Goal: Information Seeking & Learning: Learn about a topic

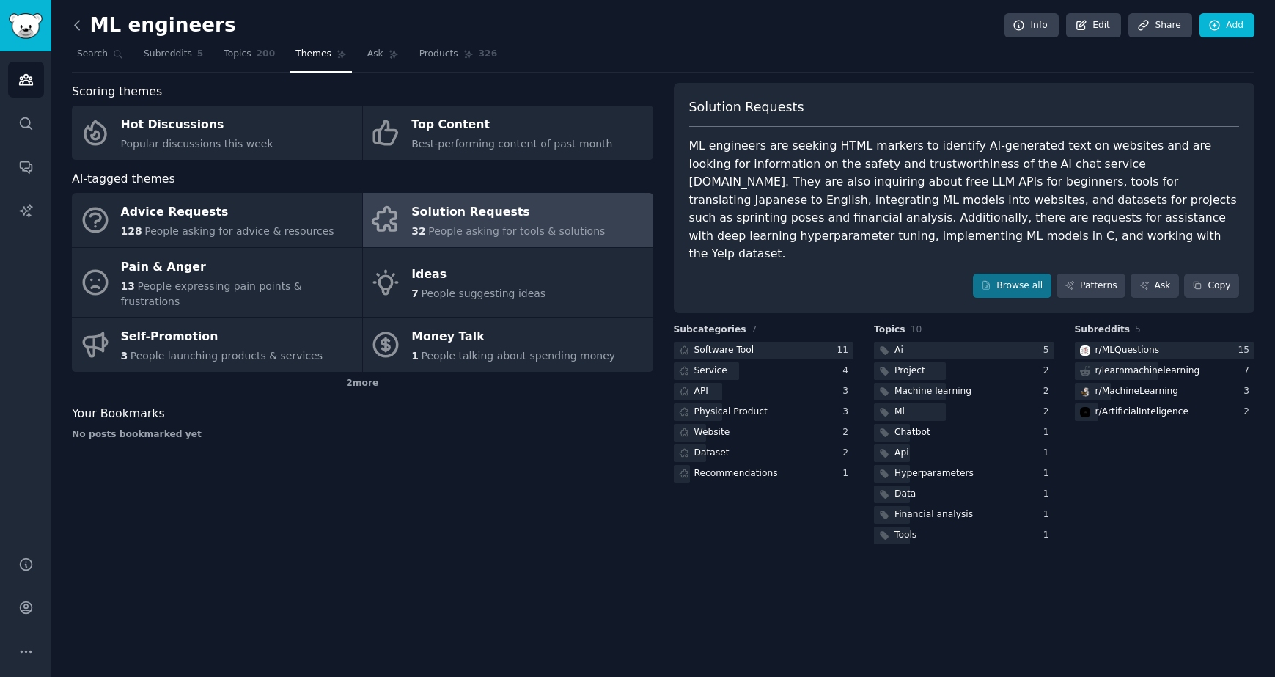
click at [75, 28] on icon at bounding box center [77, 25] width 15 height 15
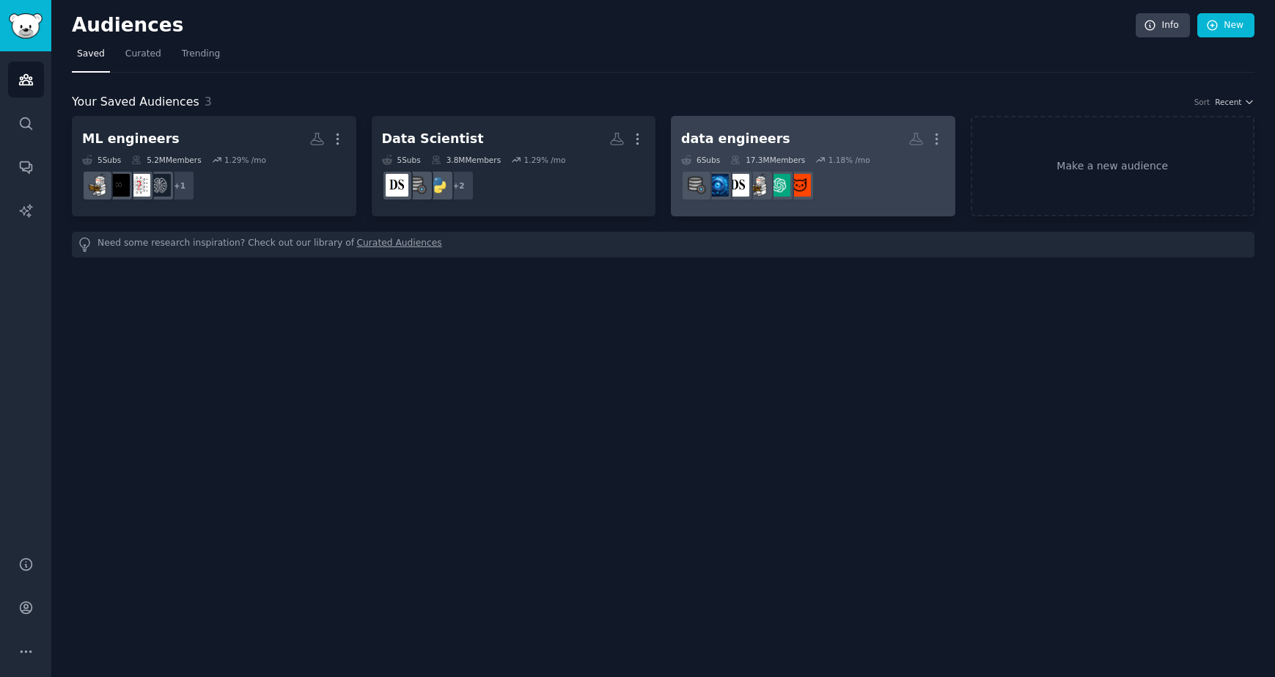
click at [784, 152] on div "data engineers More 6 Sub s 17.3M Members 1.18 % /mo r/datascienceproject" at bounding box center [813, 166] width 264 height 80
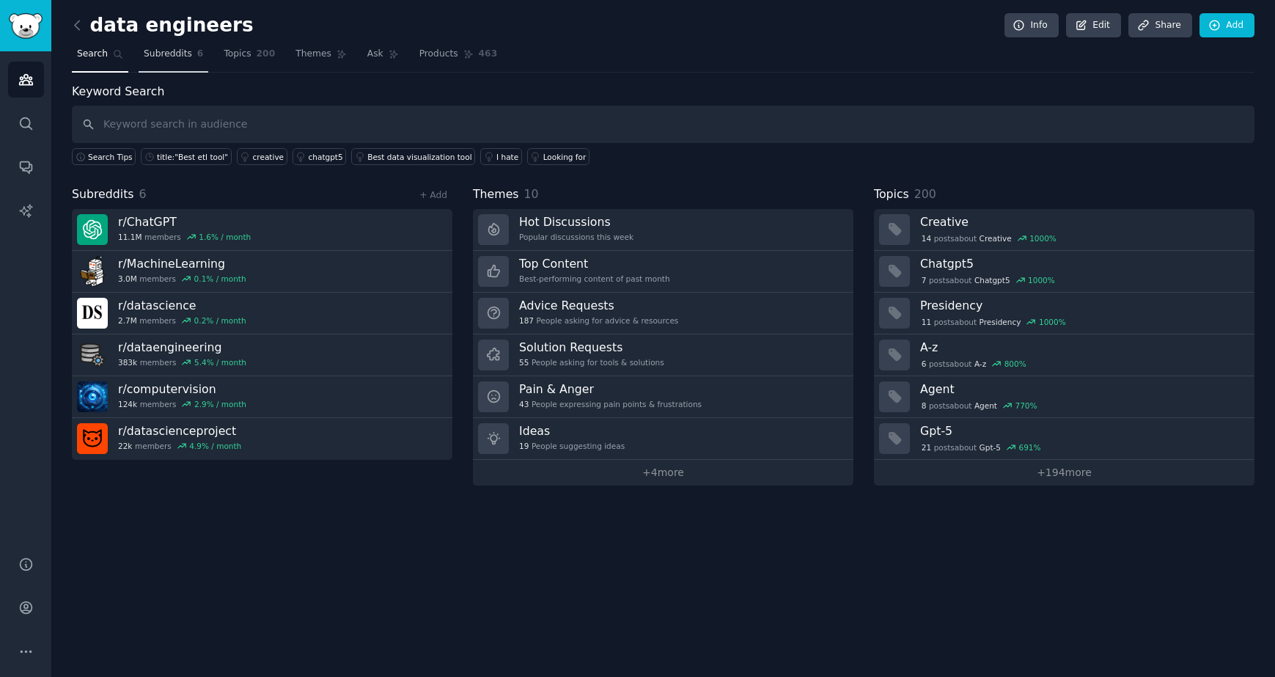
click at [168, 55] on span "Subreddits" at bounding box center [168, 54] width 48 height 13
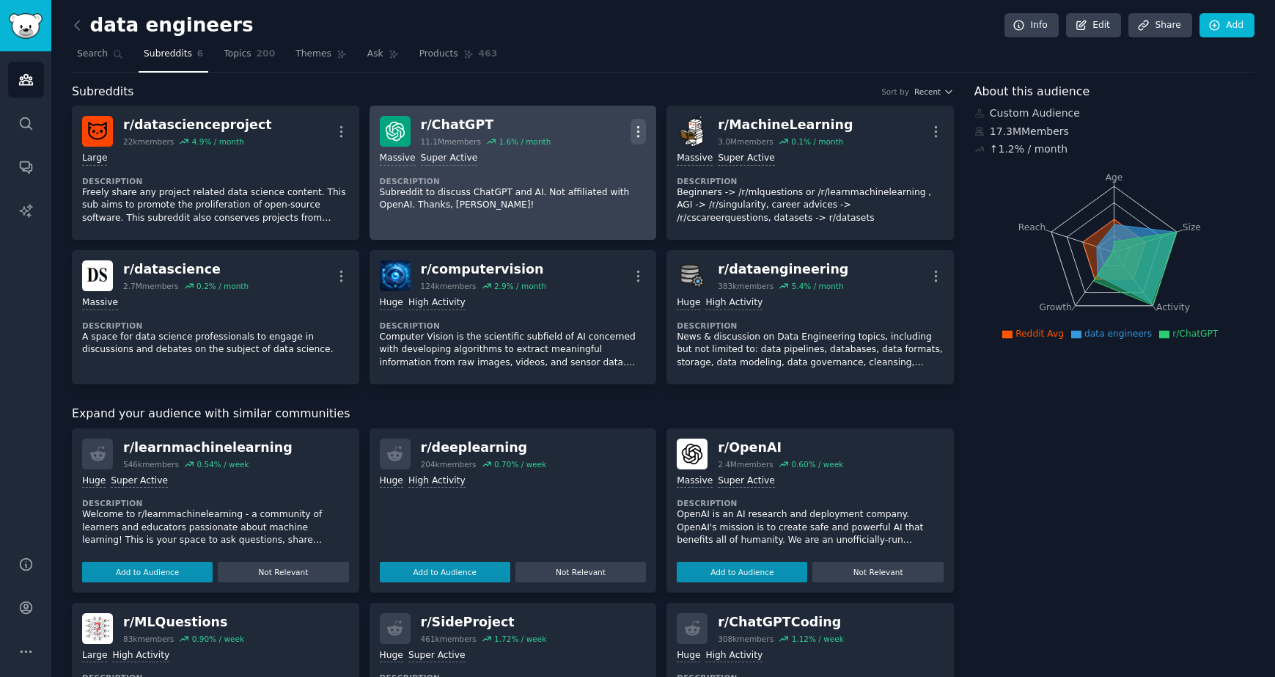
click at [641, 125] on icon "button" at bounding box center [637, 131] width 15 height 15
click at [597, 188] on div "Delete" at bounding box center [579, 187] width 87 height 31
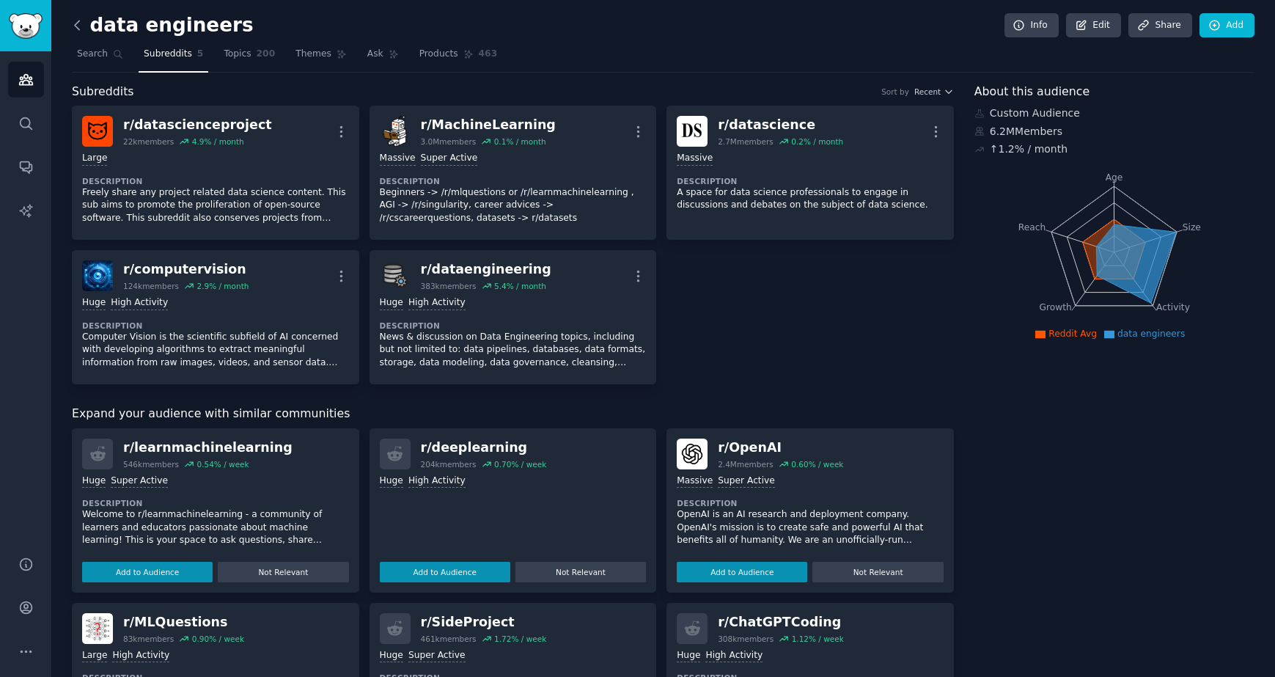
click at [79, 27] on icon at bounding box center [77, 25] width 15 height 15
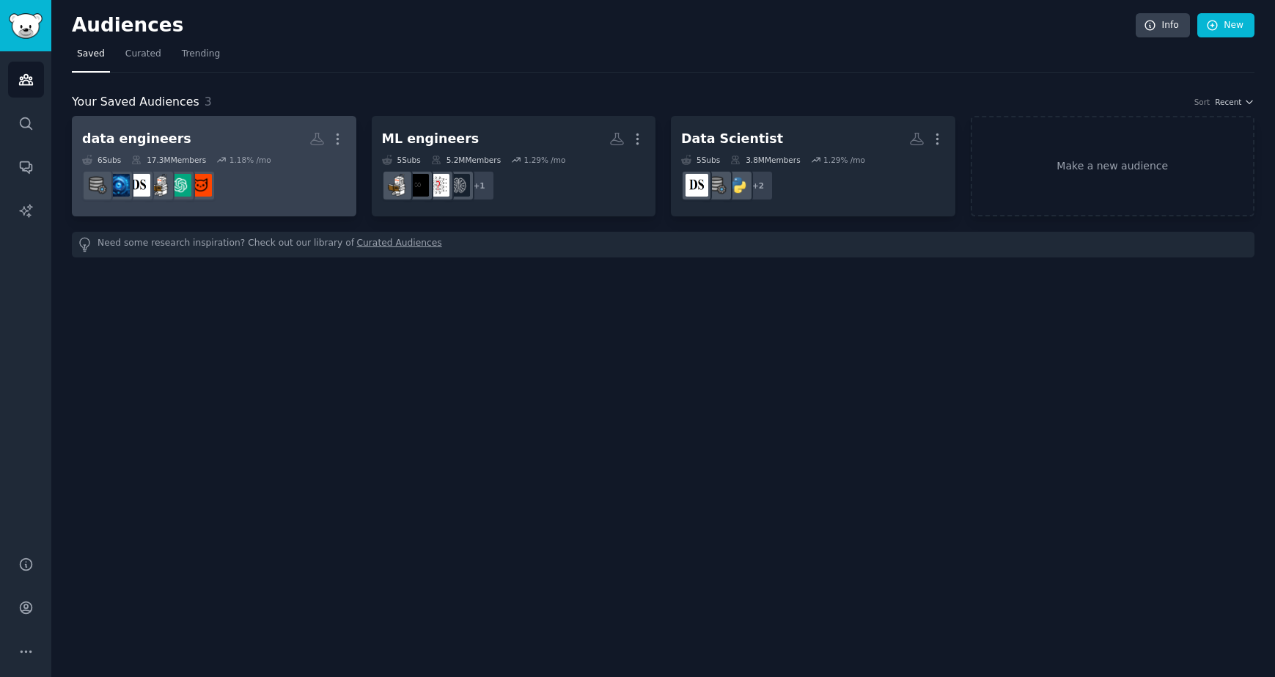
click at [262, 168] on dd at bounding box center [214, 185] width 264 height 41
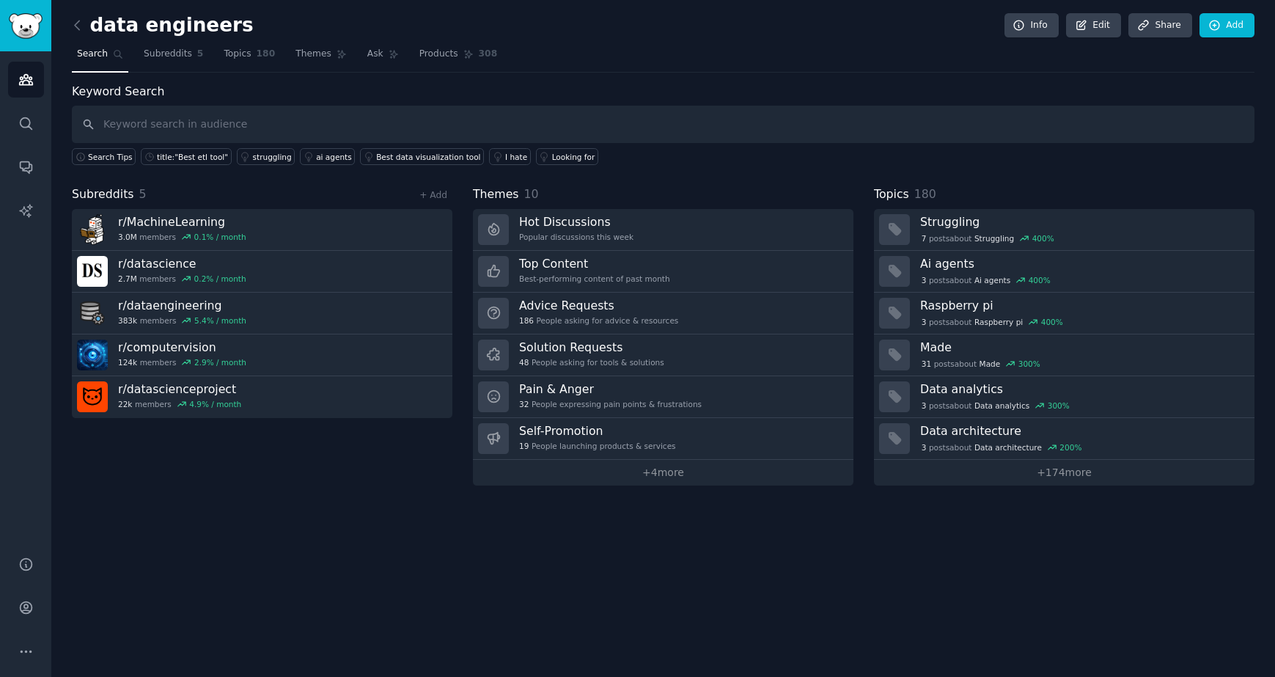
click at [90, 51] on span "Search" at bounding box center [92, 54] width 31 height 13
click at [27, 81] on icon "Sidebar" at bounding box center [25, 80] width 13 height 10
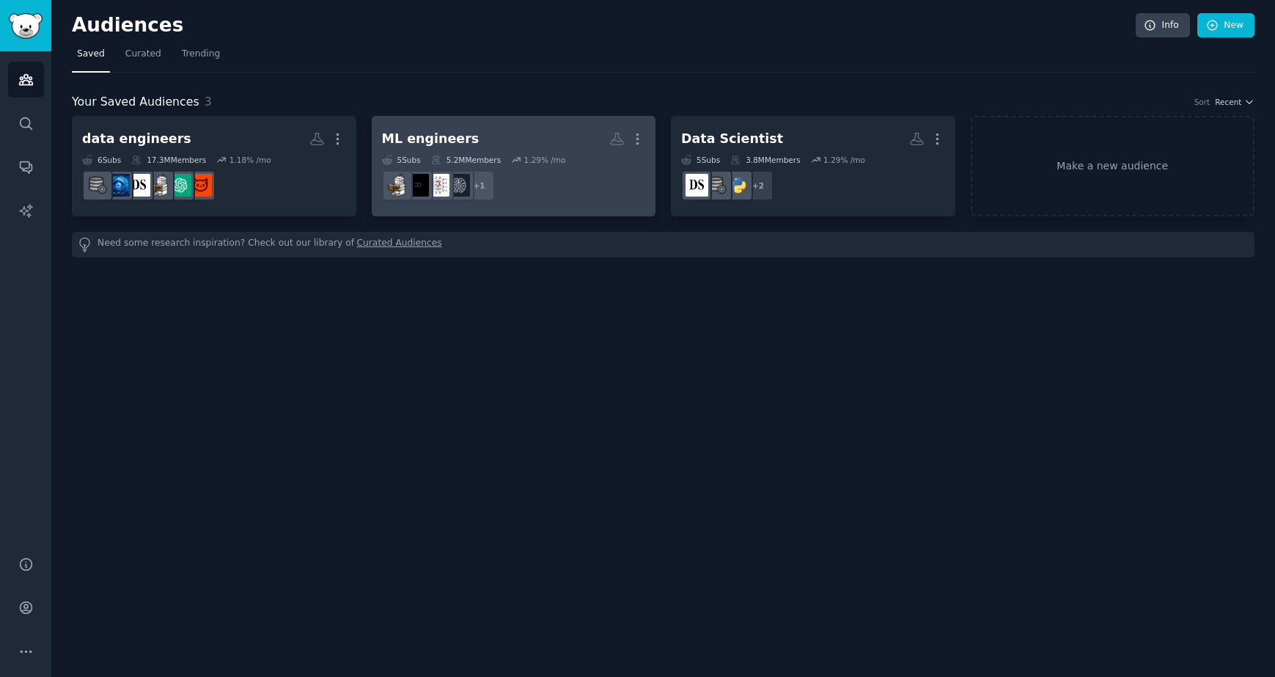
click at [553, 190] on dd "+ 1" at bounding box center [514, 185] width 264 height 41
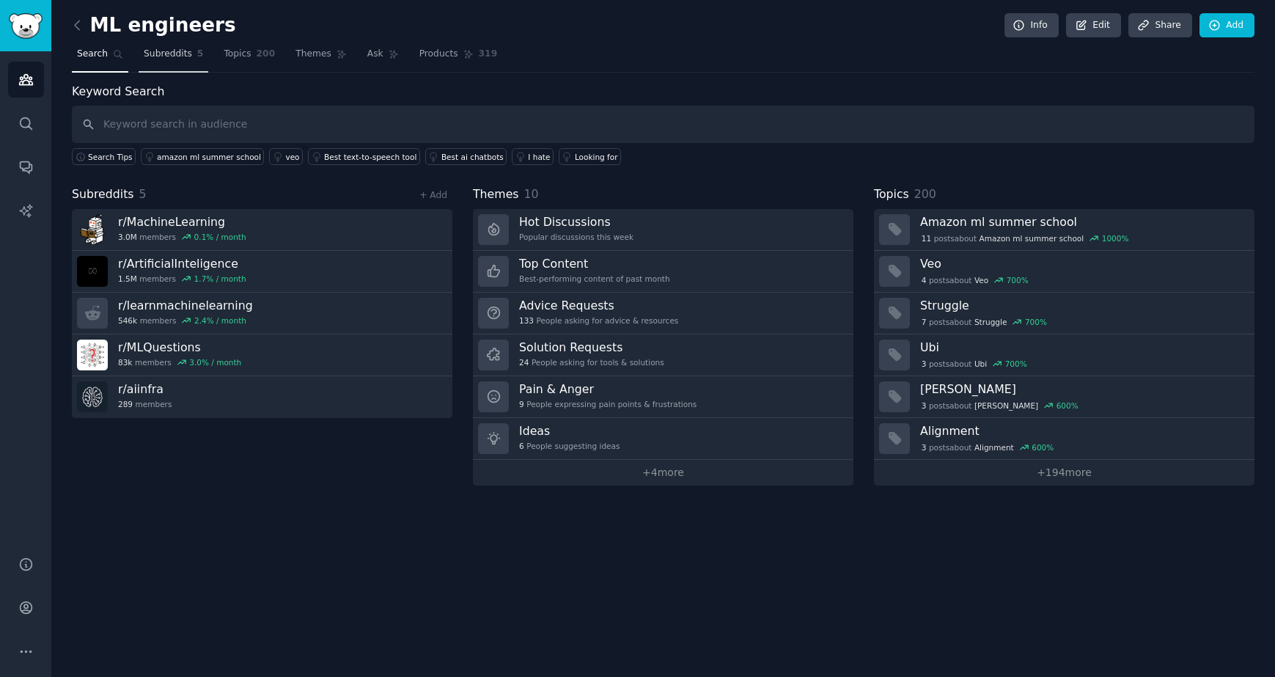
click at [161, 54] on span "Subreddits" at bounding box center [168, 54] width 48 height 13
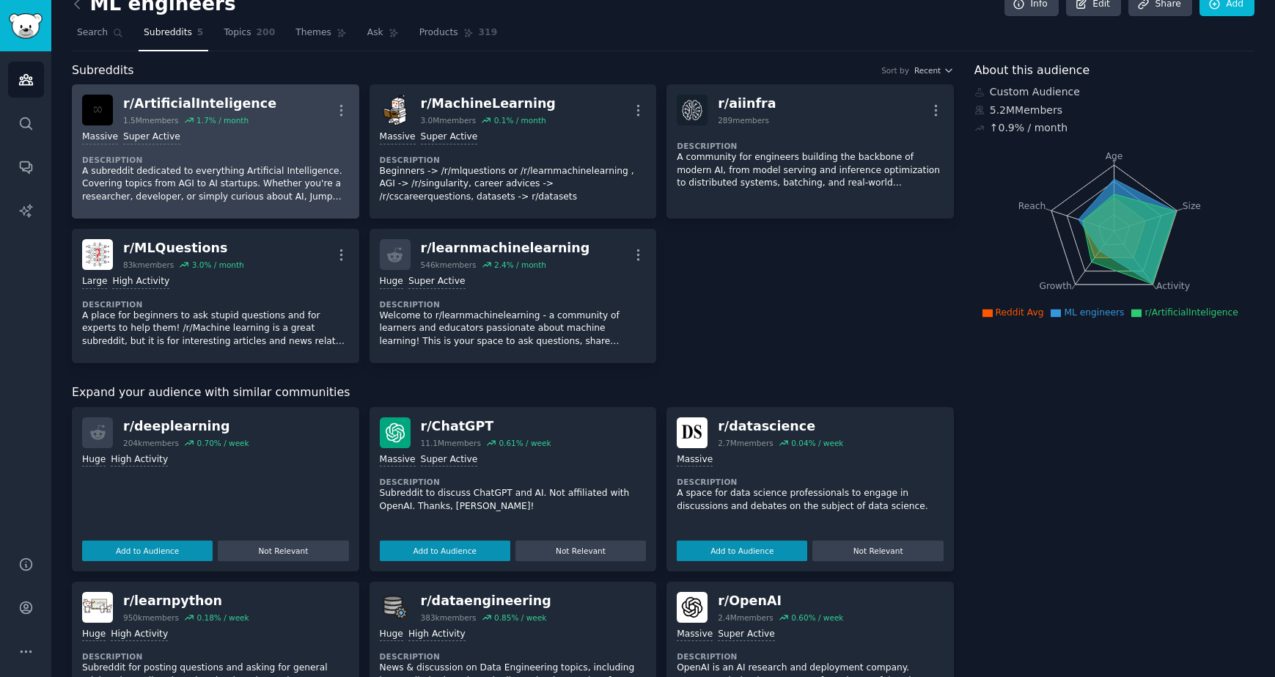
scroll to position [23, 0]
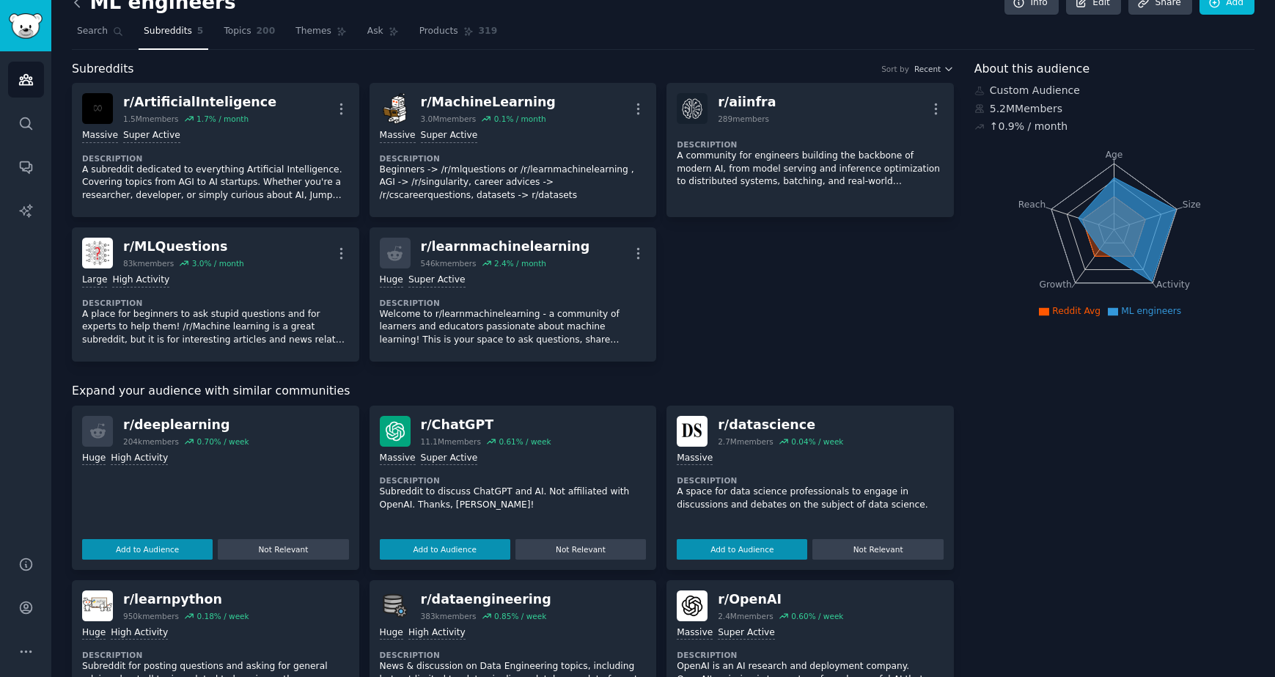
click at [75, 6] on icon at bounding box center [77, 2] width 15 height 15
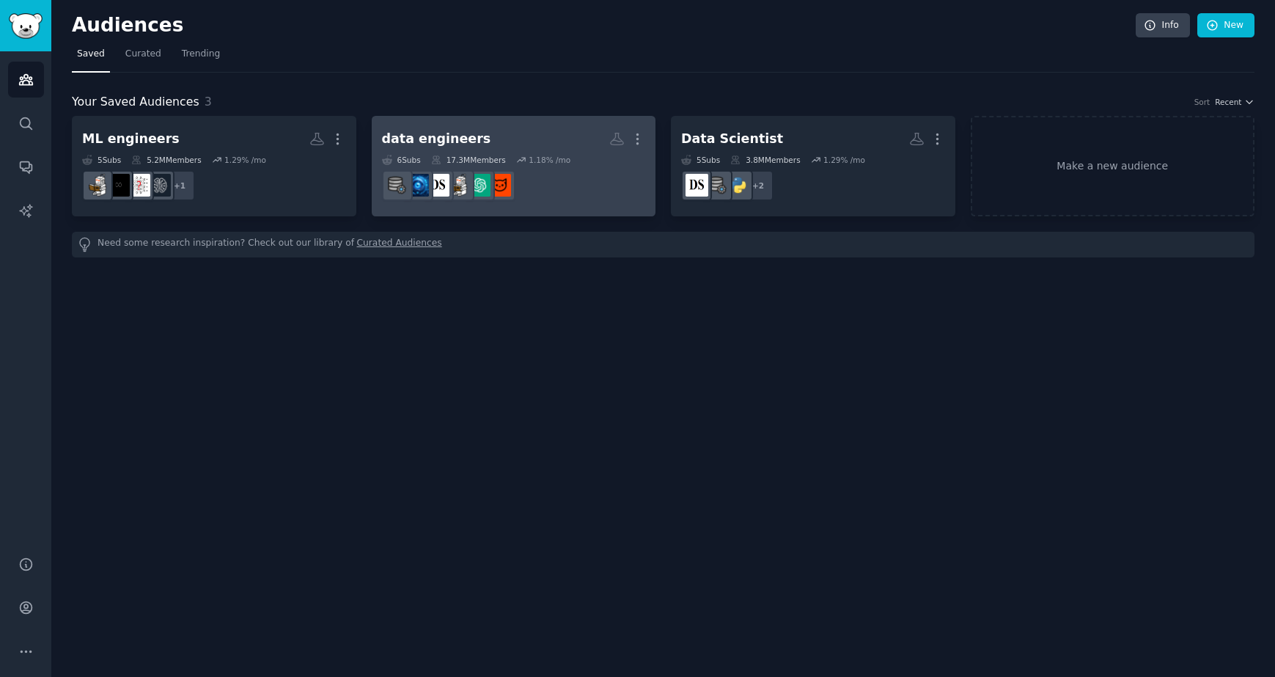
click at [560, 199] on dd "r/ChatGPT" at bounding box center [514, 185] width 264 height 41
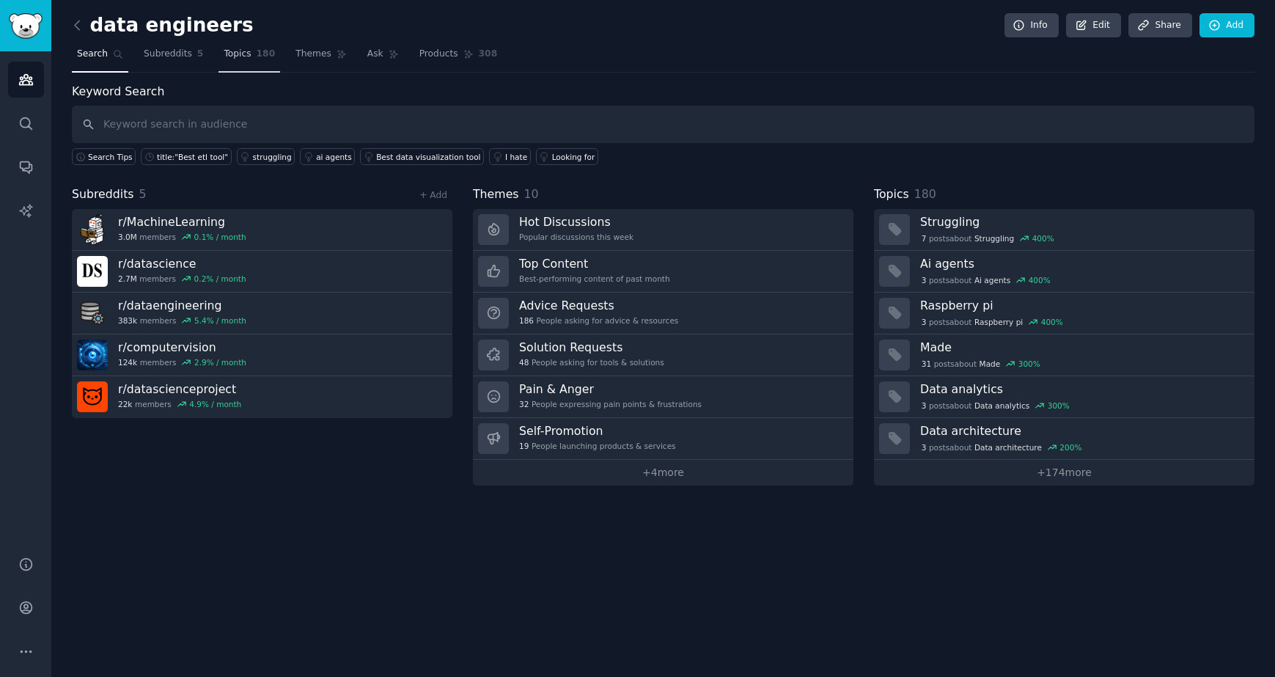
click at [251, 58] on link "Topics 180" at bounding box center [249, 58] width 62 height 30
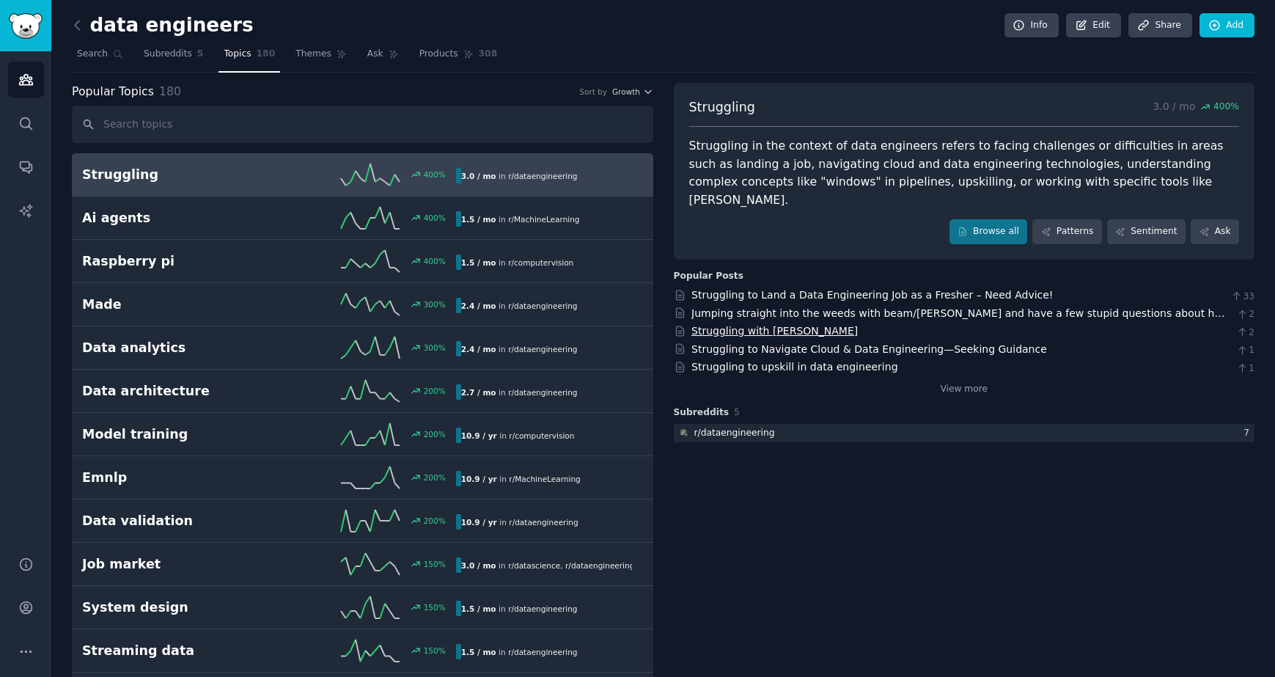
click at [744, 325] on link "Struggling with [PERSON_NAME]" at bounding box center [774, 331] width 166 height 12
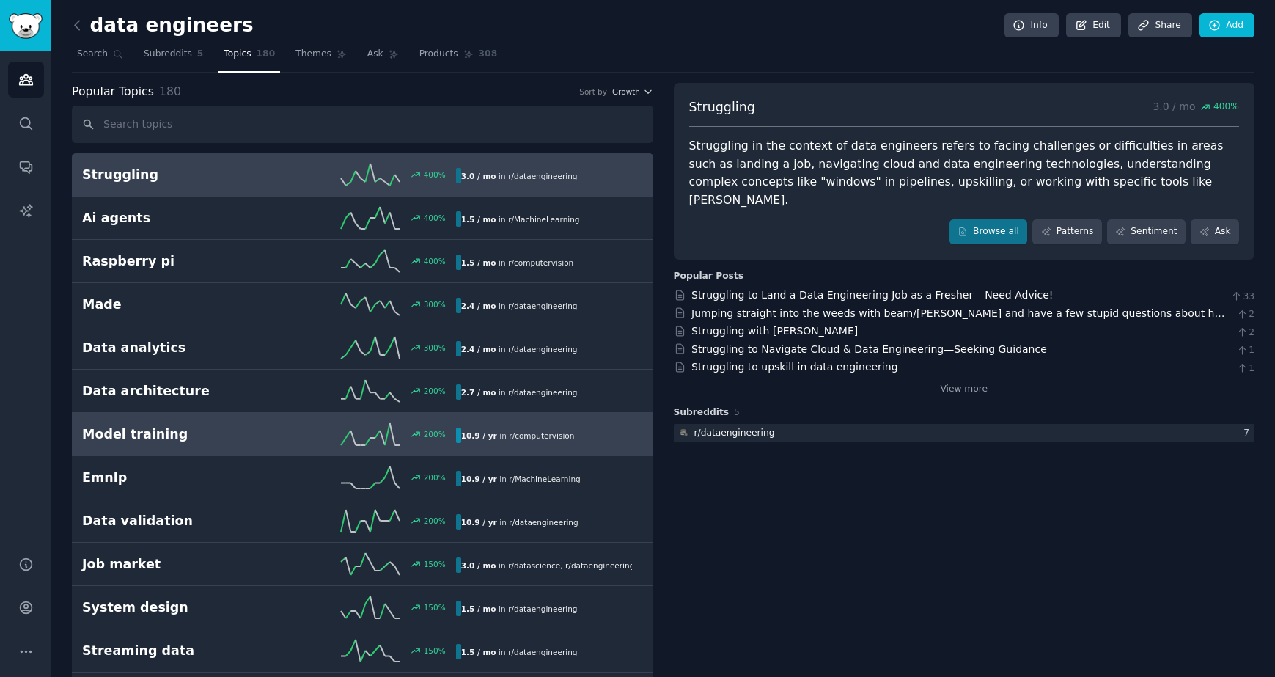
click at [287, 441] on div "200 %" at bounding box center [362, 434] width 187 height 22
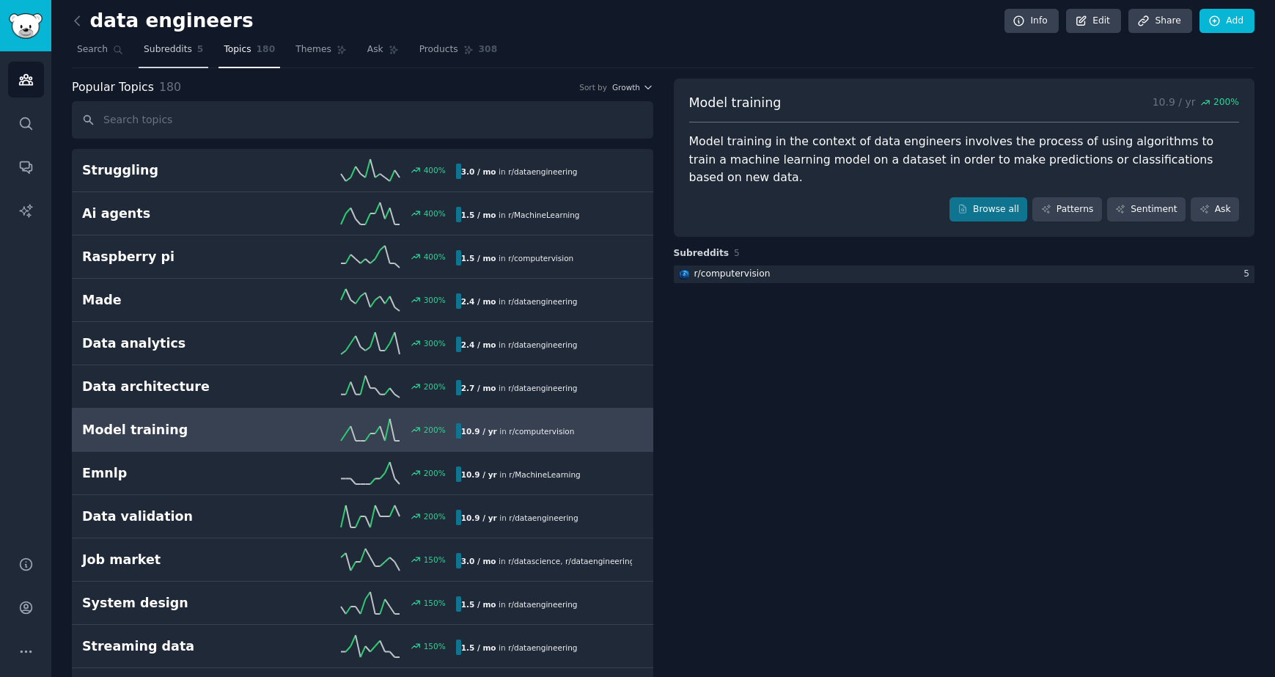
scroll to position [6, 0]
click at [312, 54] on link "Themes" at bounding box center [321, 52] width 62 height 30
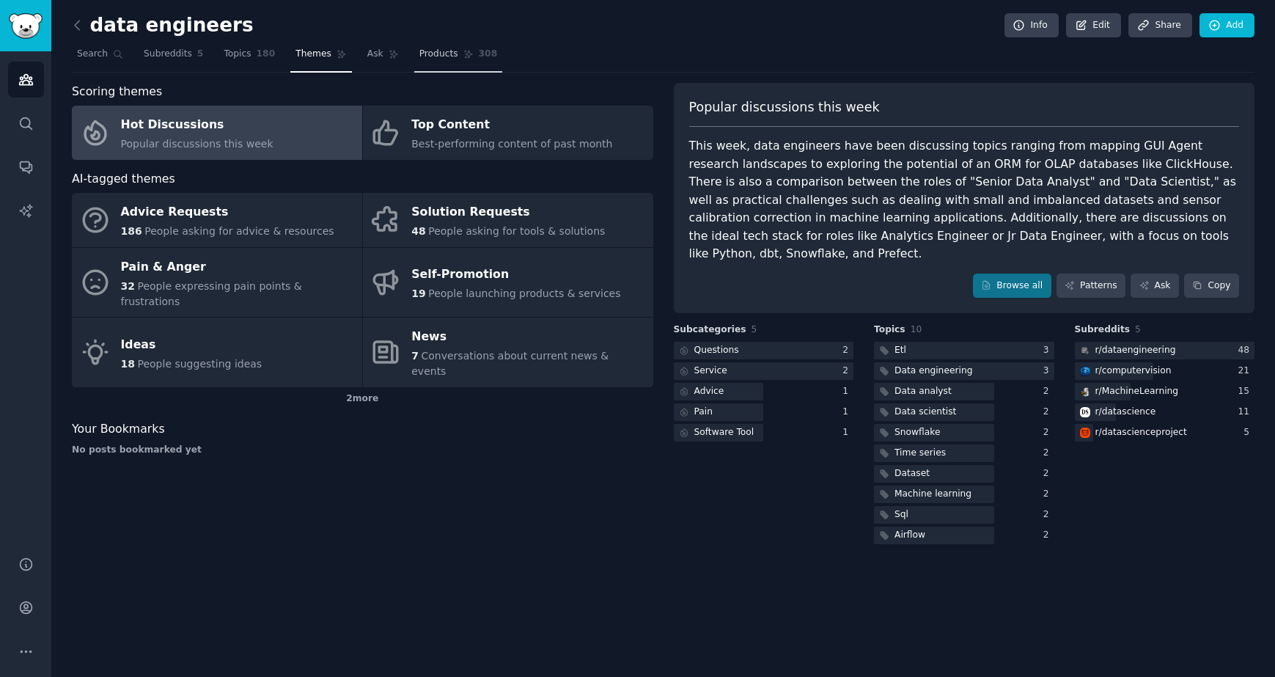
click at [443, 56] on span "Products" at bounding box center [438, 54] width 39 height 13
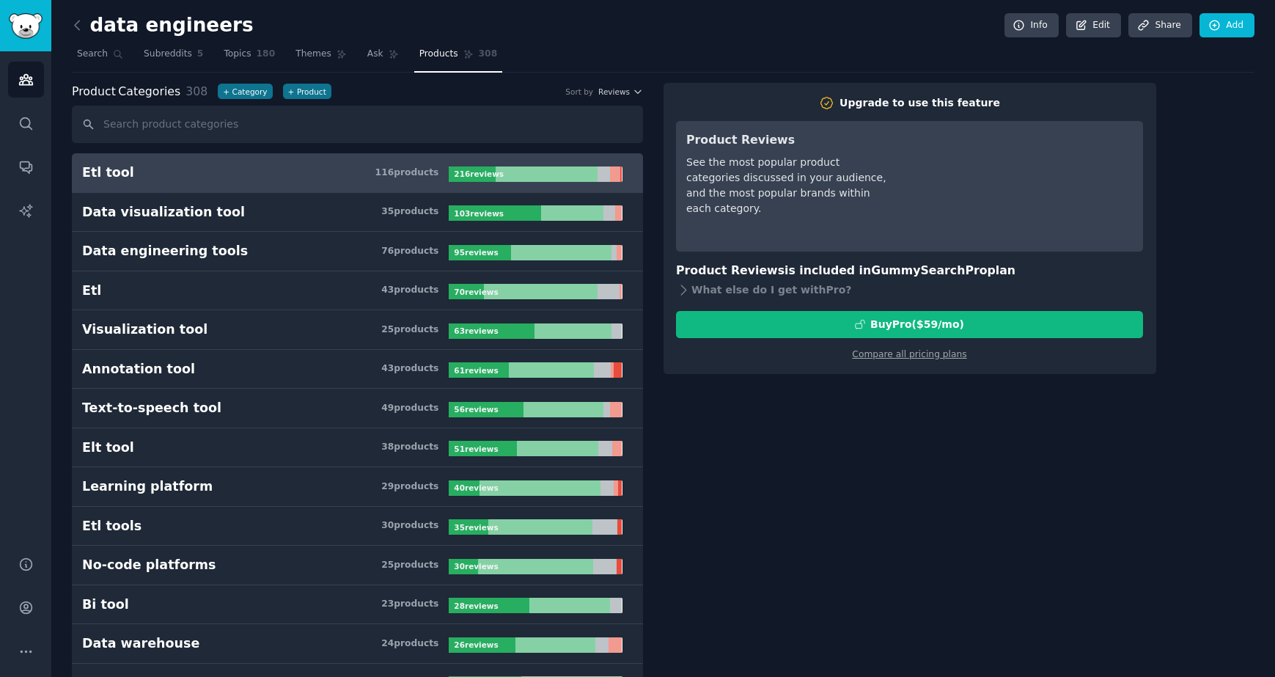
click at [268, 179] on h3 "Etl tool 116 product s" at bounding box center [265, 172] width 366 height 18
click at [72, 27] on icon at bounding box center [77, 25] width 15 height 15
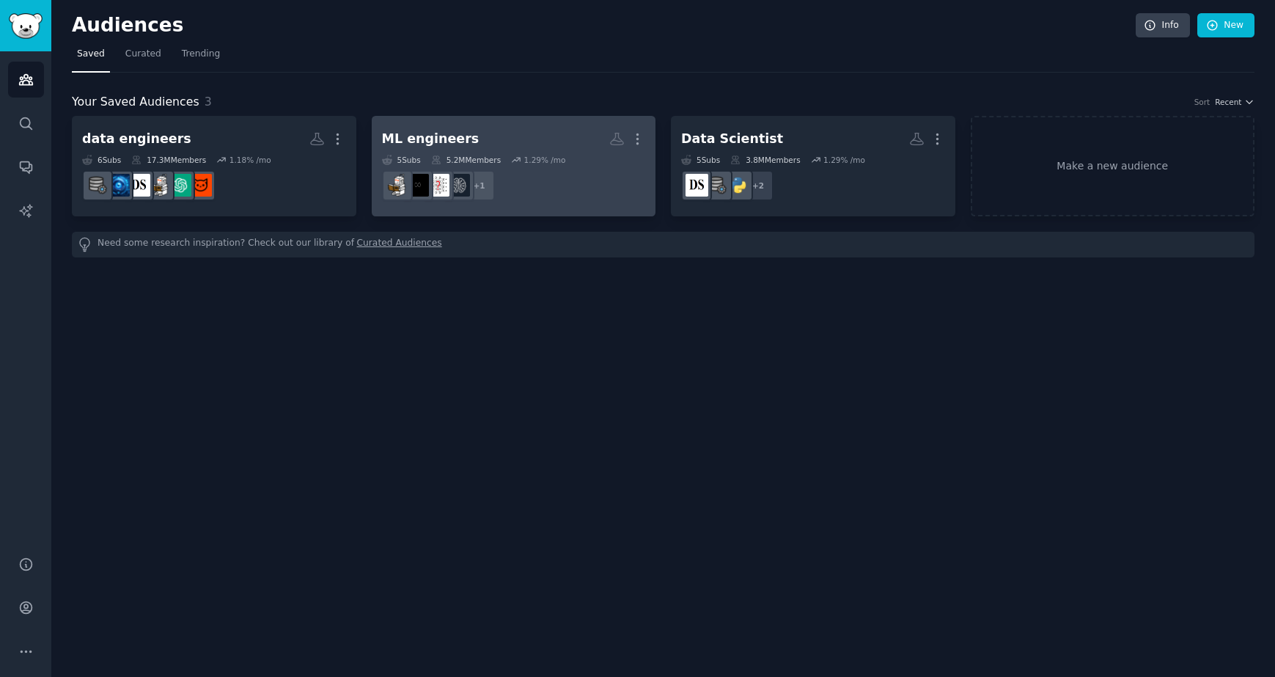
click at [482, 141] on h2 "ML engineers More" at bounding box center [514, 139] width 264 height 26
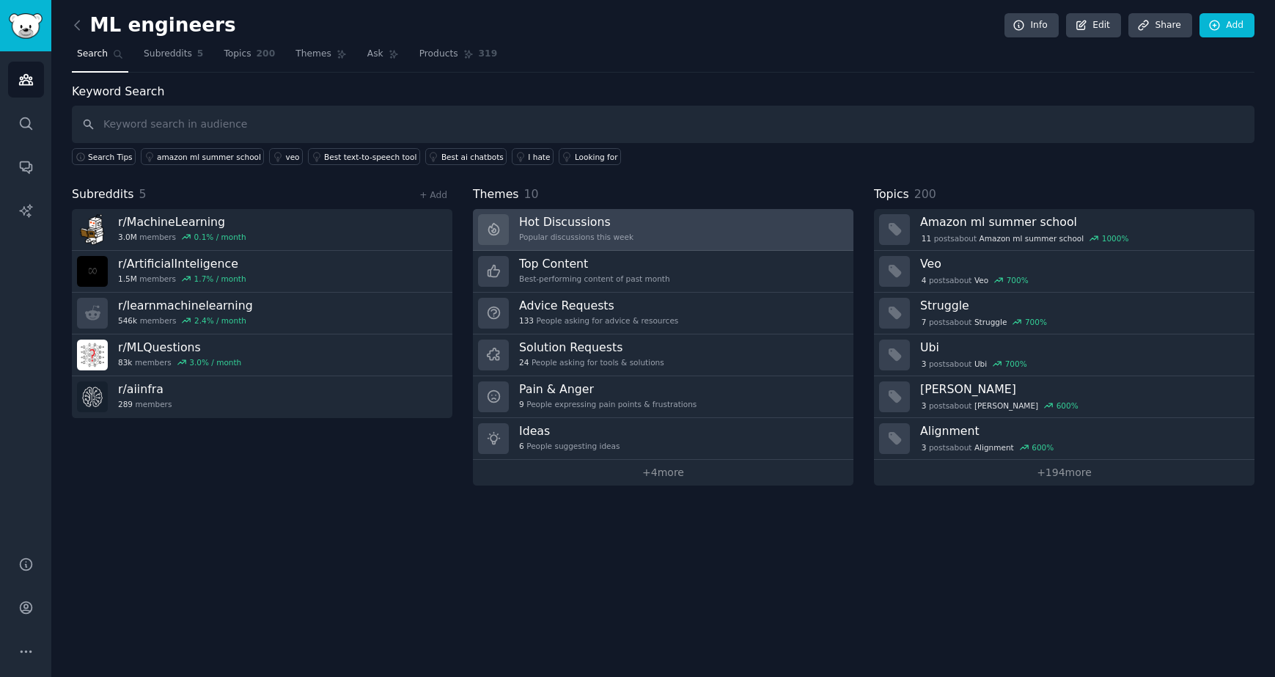
click at [738, 232] on link "Hot Discussions Popular discussions this week" at bounding box center [663, 230] width 380 height 42
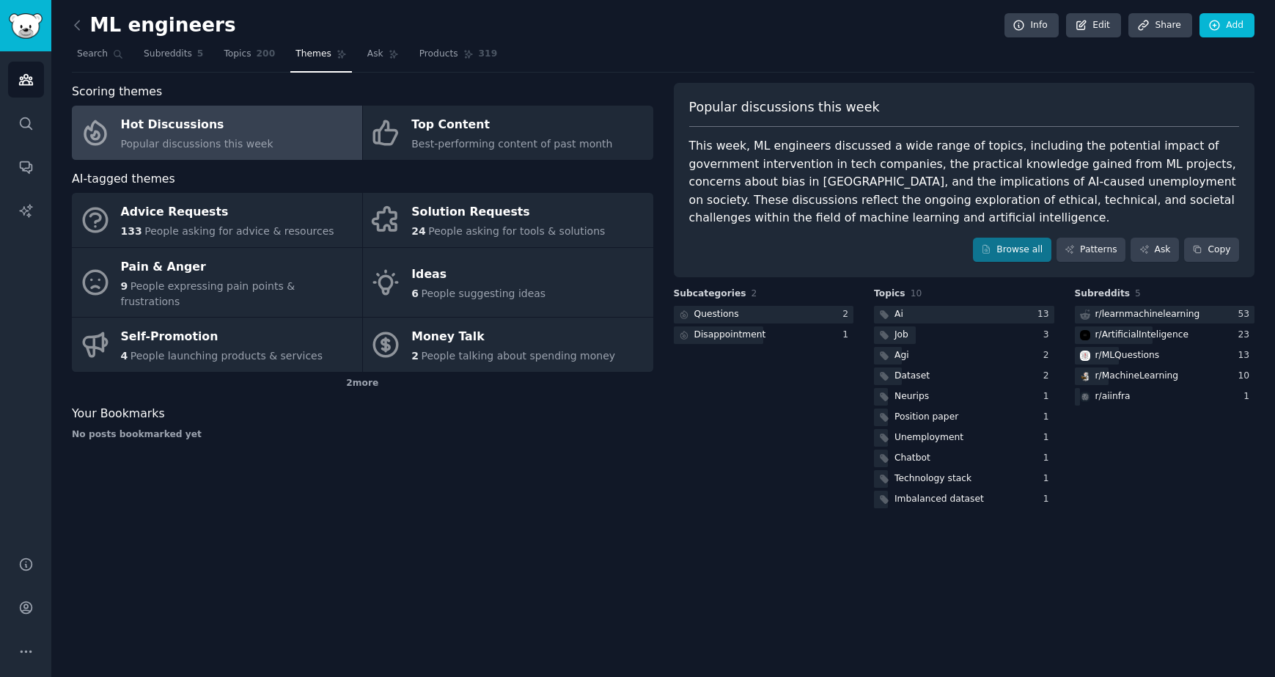
click at [223, 126] on div "Hot Discussions" at bounding box center [197, 125] width 152 height 23
click at [215, 133] on div "Hot Discussions" at bounding box center [197, 125] width 152 height 23
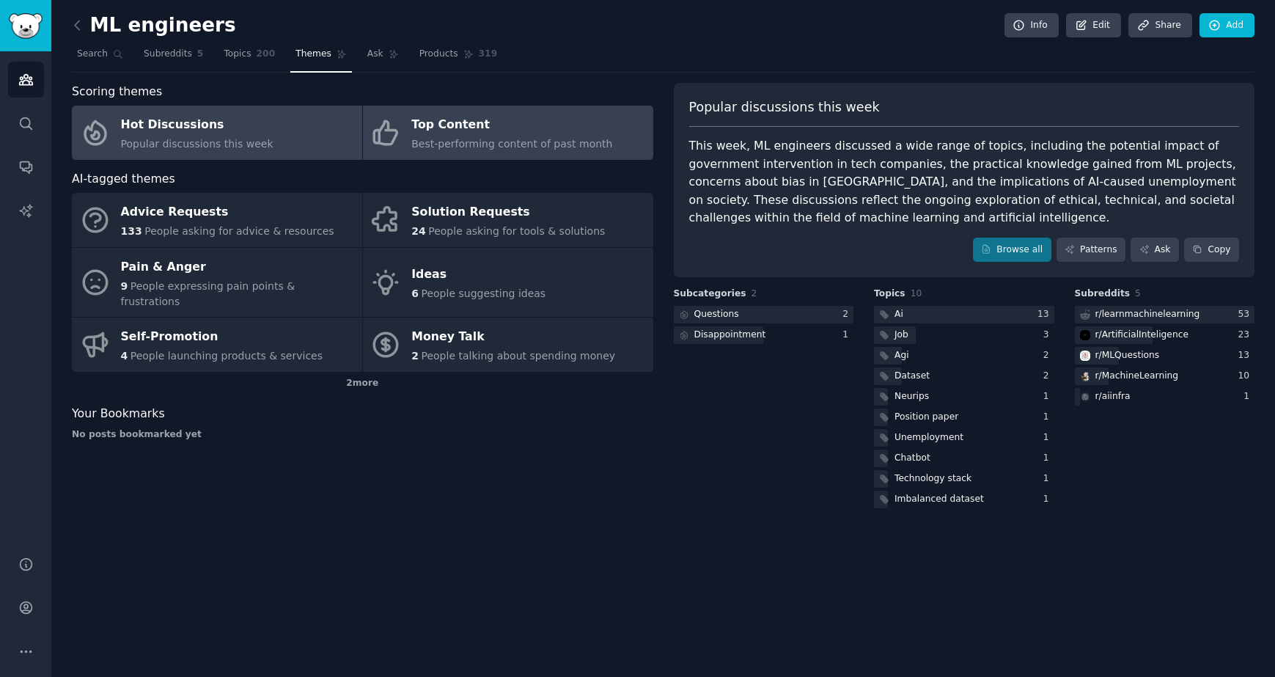
click at [500, 130] on div "Top Content" at bounding box center [511, 125] width 201 height 23
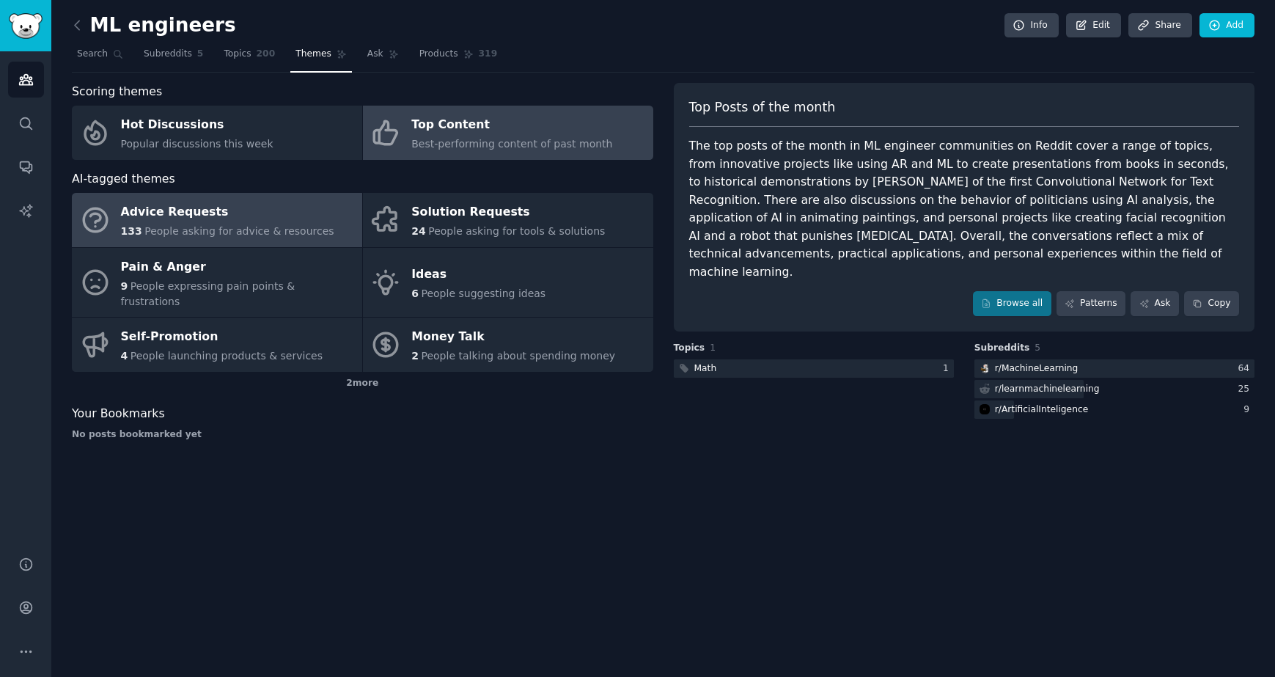
click at [199, 230] on span "People asking for advice & resources" at bounding box center [238, 231] width 189 height 12
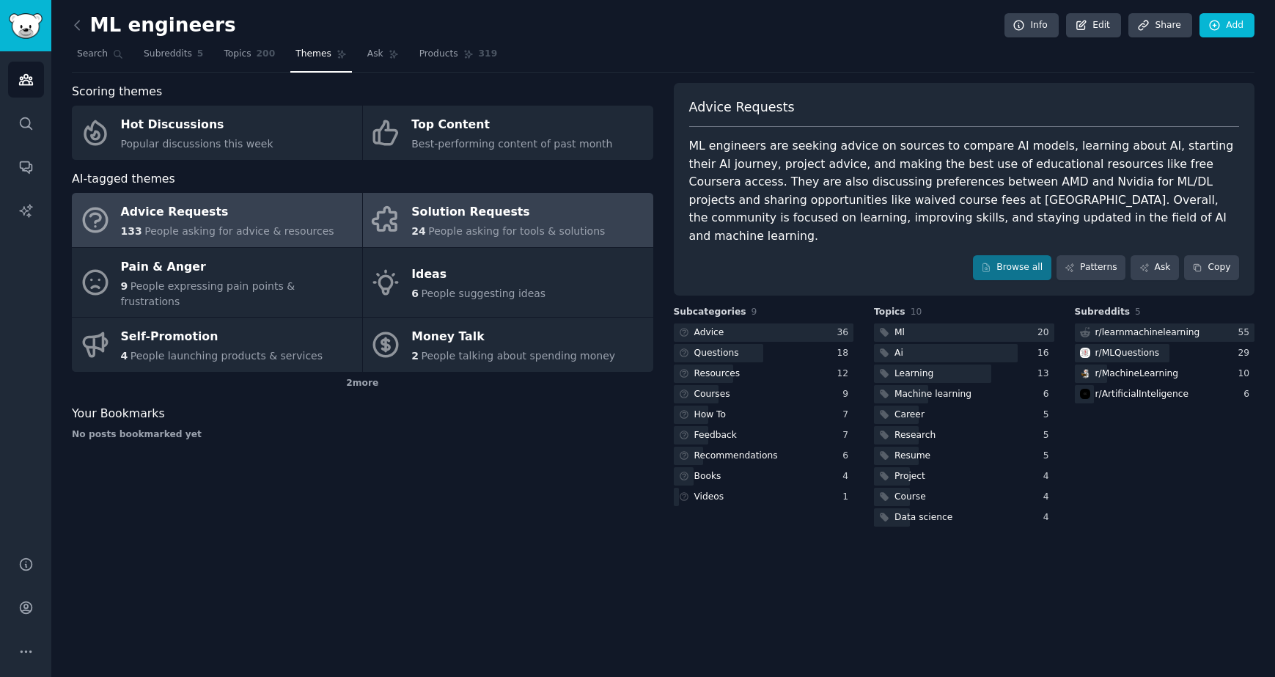
click at [433, 232] on span "People asking for tools & solutions" at bounding box center [516, 231] width 177 height 12
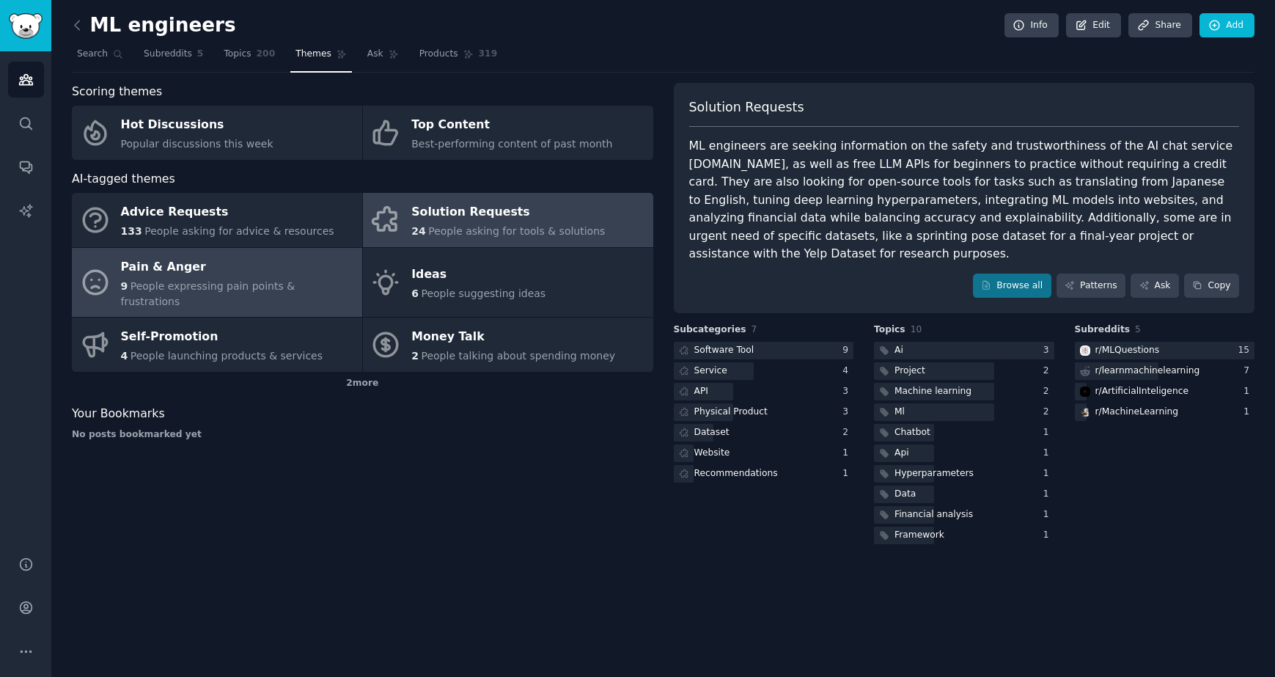
click at [239, 276] on div "Pain & Anger" at bounding box center [238, 266] width 234 height 23
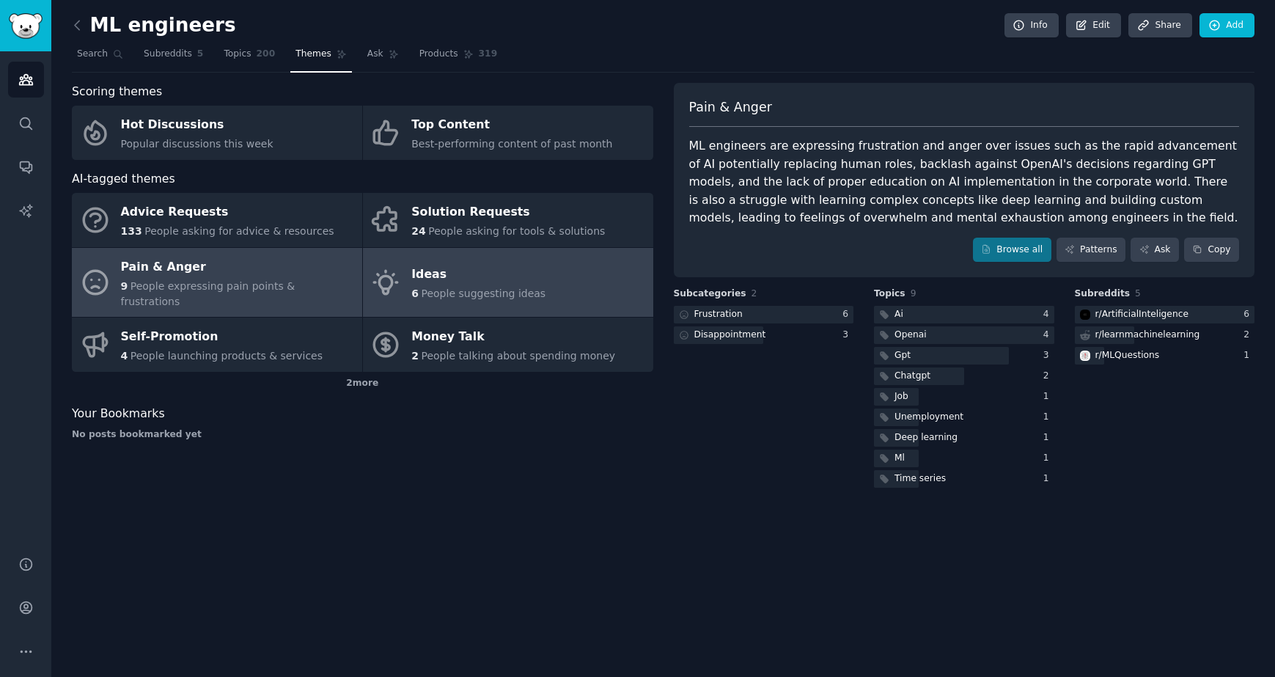
click at [482, 294] on link "Ideas 6 People suggesting ideas" at bounding box center [508, 283] width 290 height 70
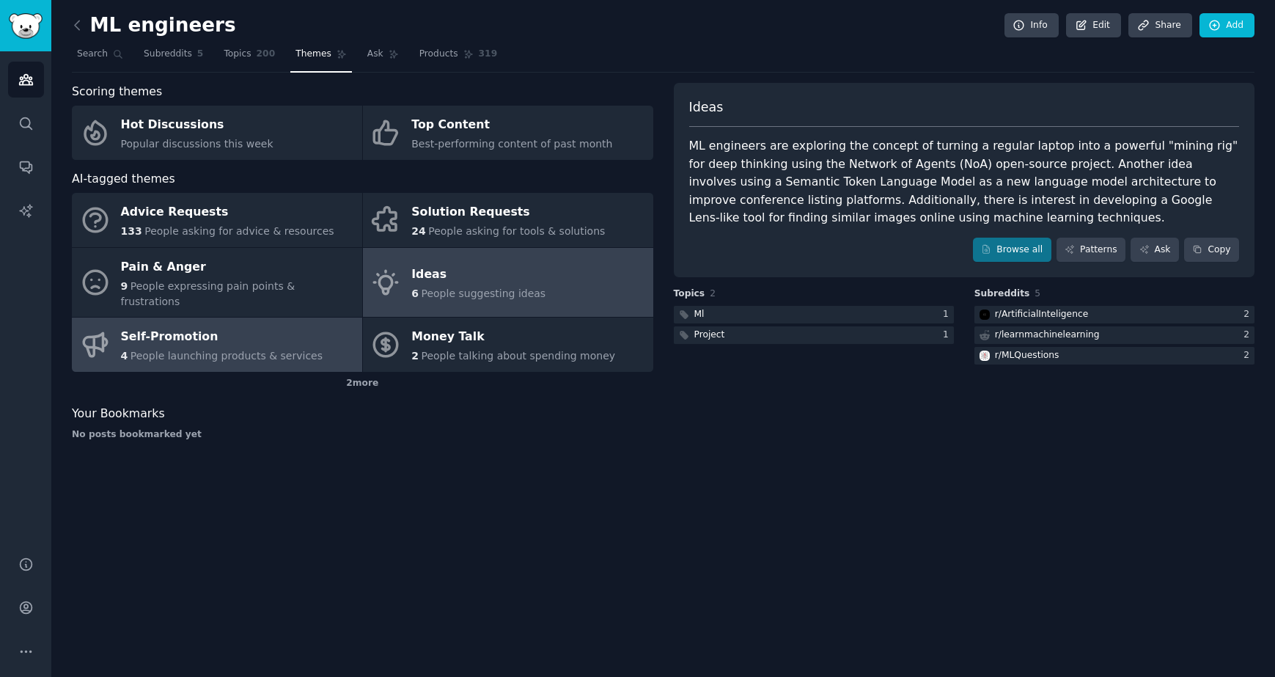
click at [189, 327] on div "Self-Promotion" at bounding box center [222, 336] width 202 height 23
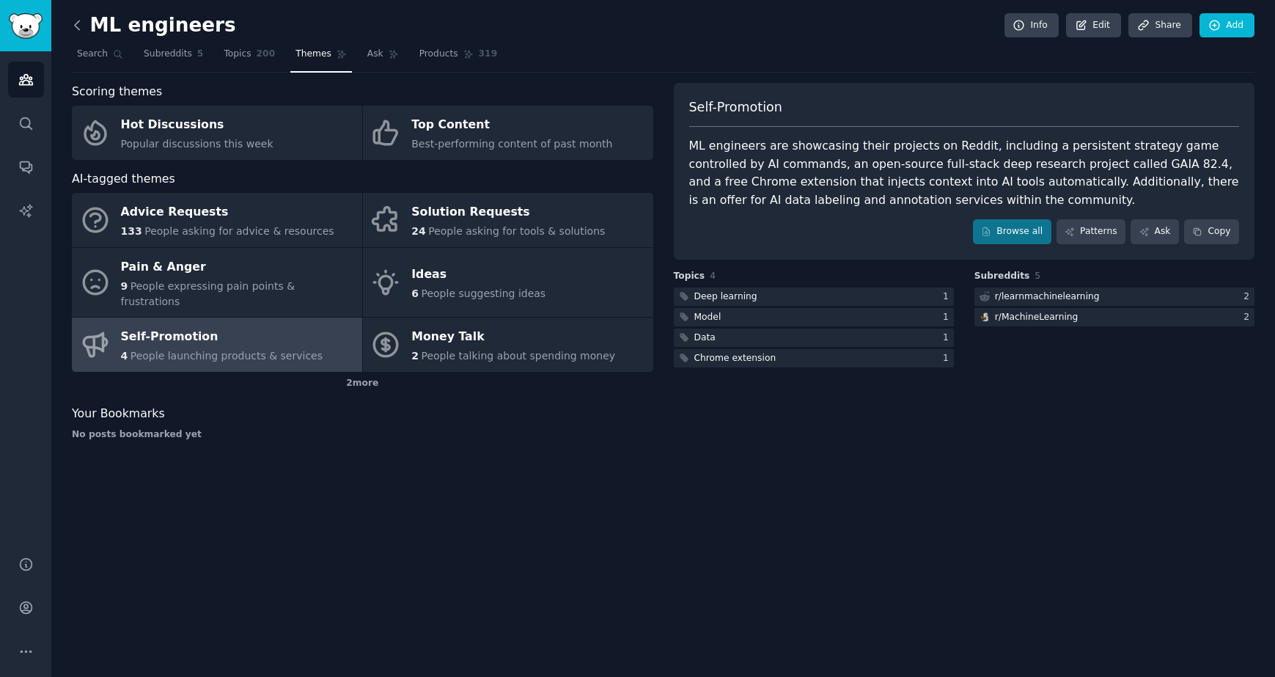
click at [80, 28] on icon at bounding box center [77, 25] width 15 height 15
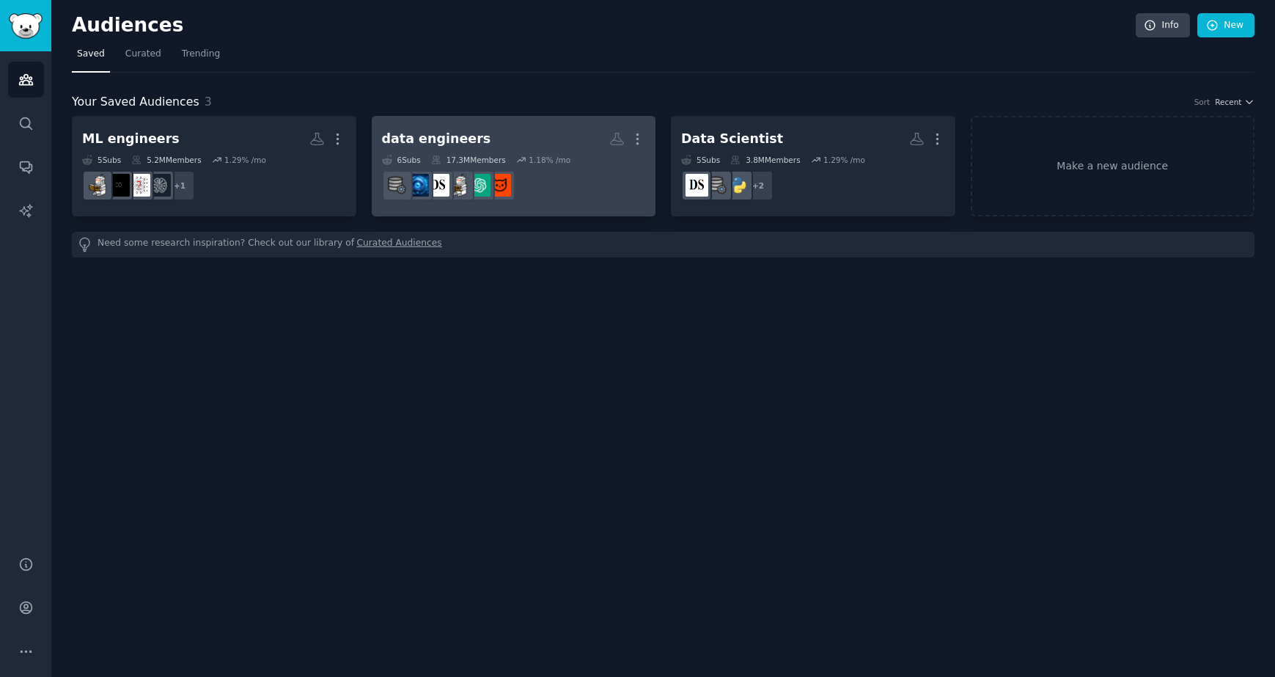
click at [490, 141] on h2 "data engineers More" at bounding box center [514, 139] width 264 height 26
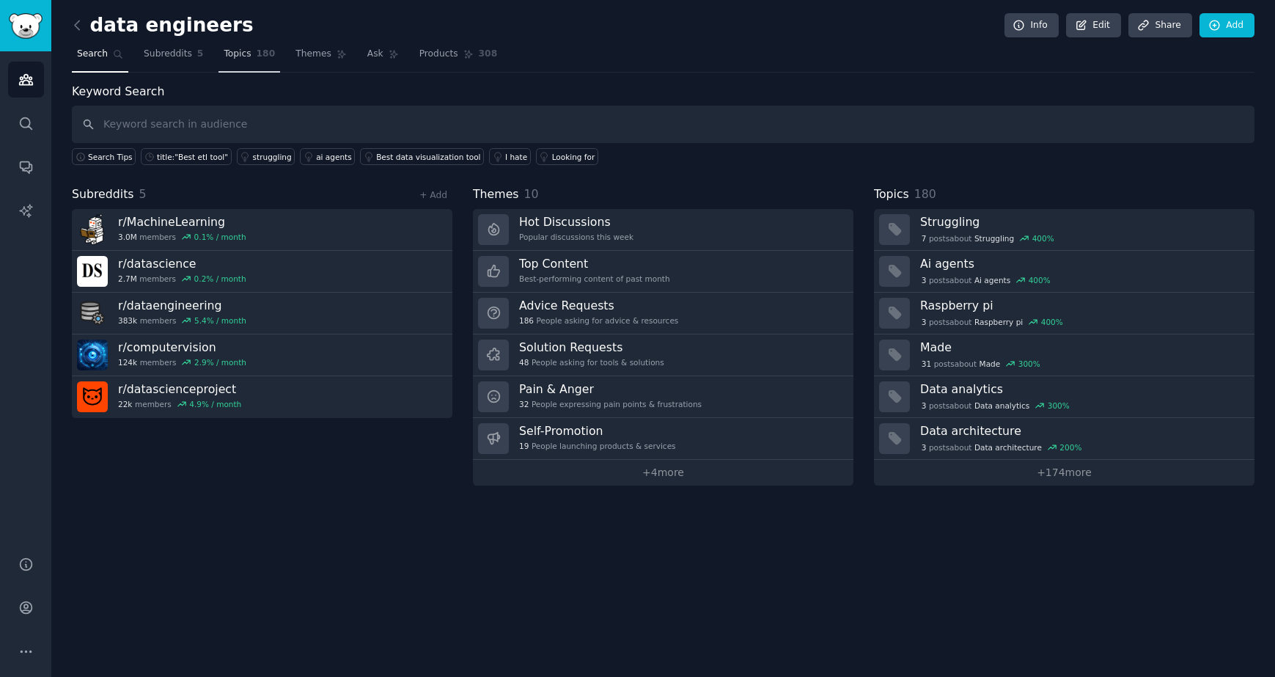
click at [226, 54] on span "Topics" at bounding box center [237, 54] width 27 height 13
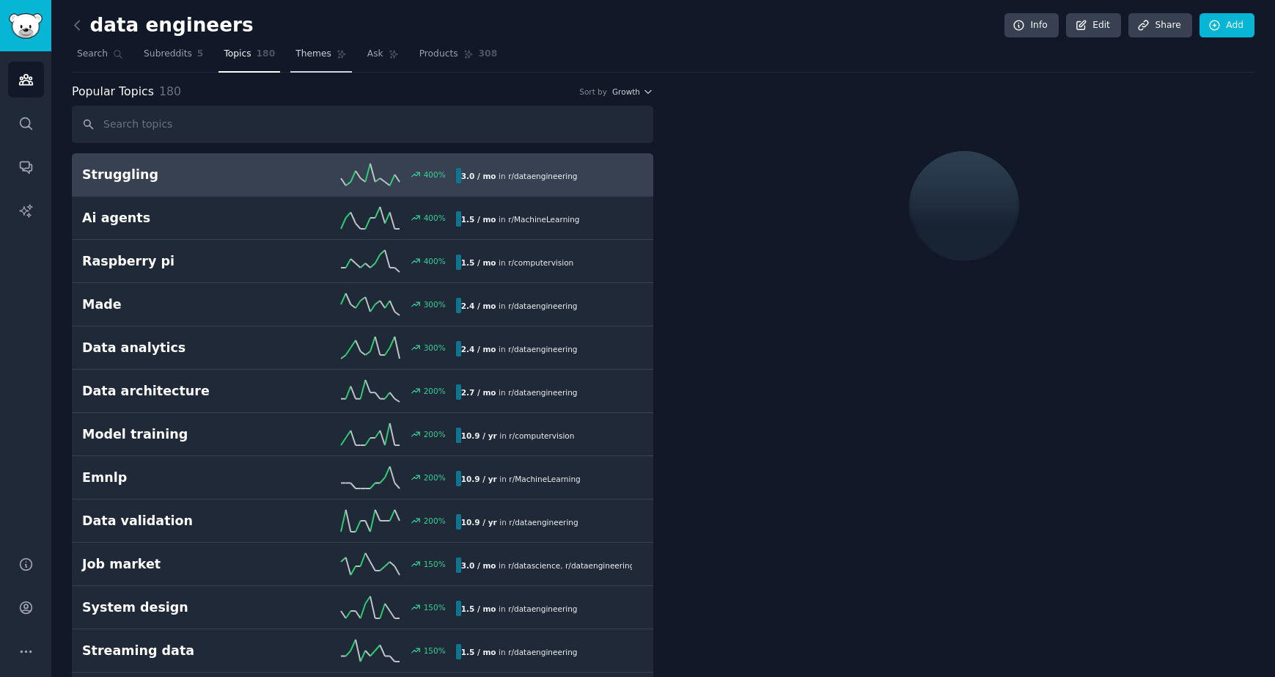
click at [310, 51] on span "Themes" at bounding box center [313, 54] width 36 height 13
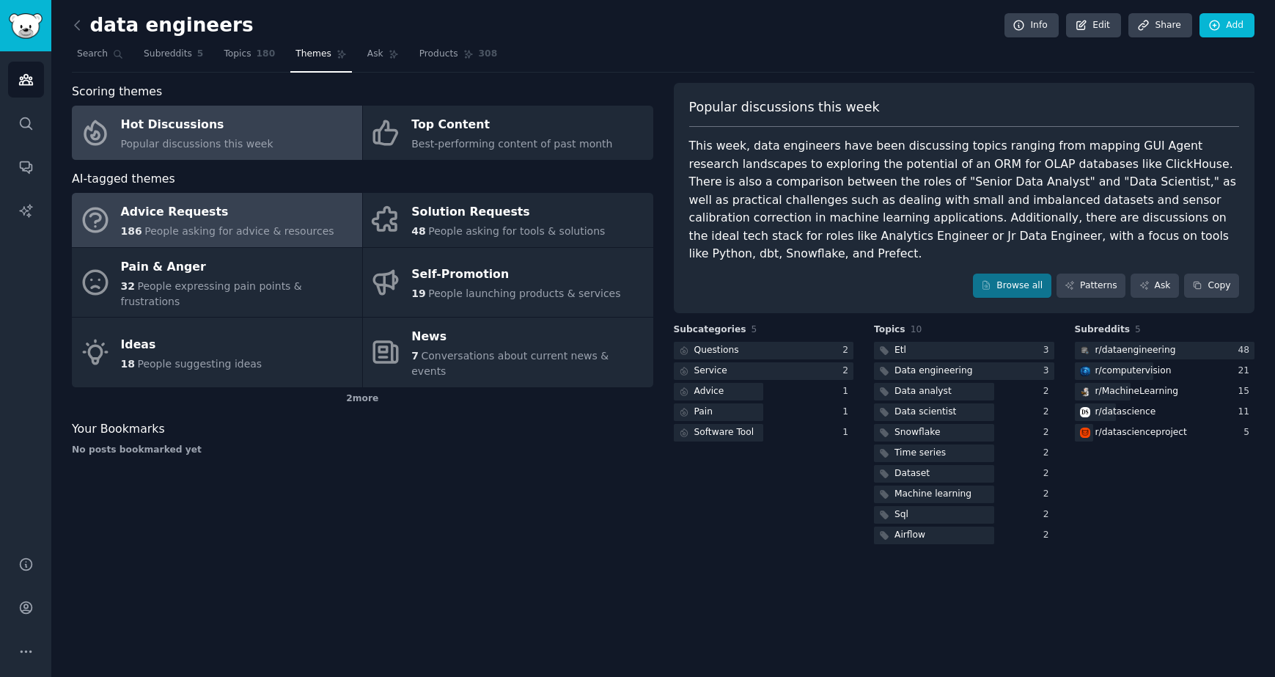
click at [217, 221] on div "Advice Requests" at bounding box center [227, 212] width 213 height 23
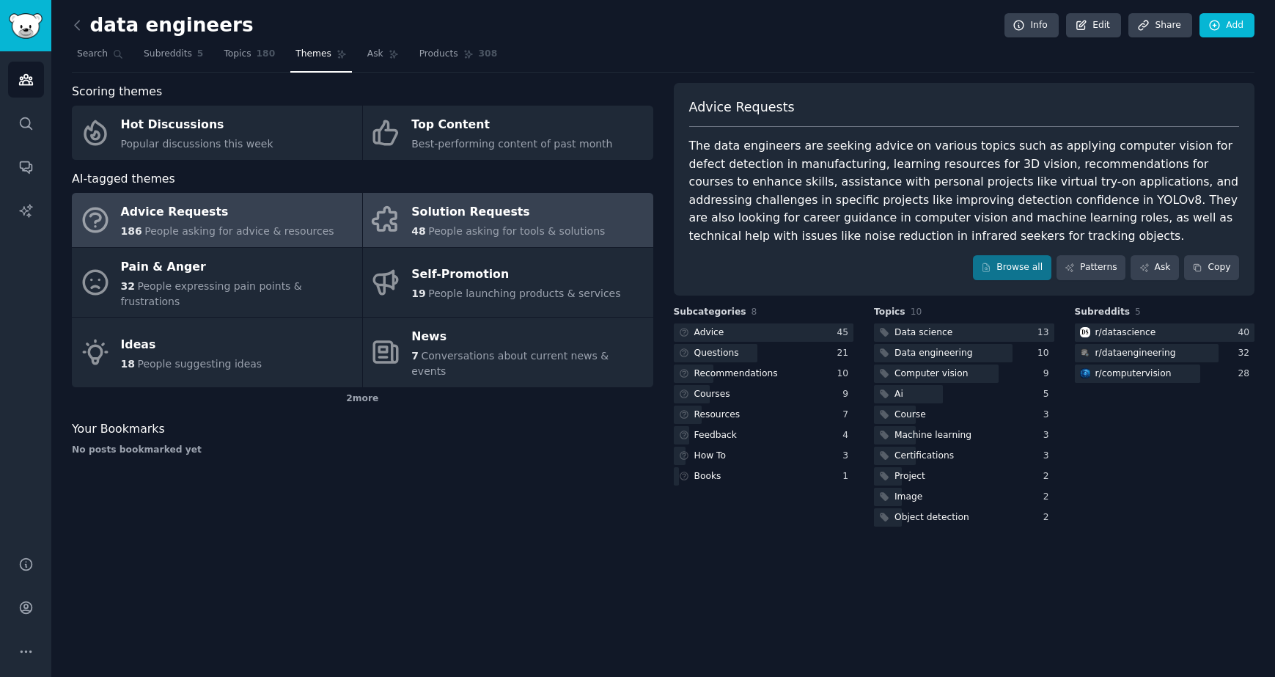
click at [523, 212] on div "Solution Requests" at bounding box center [508, 212] width 194 height 23
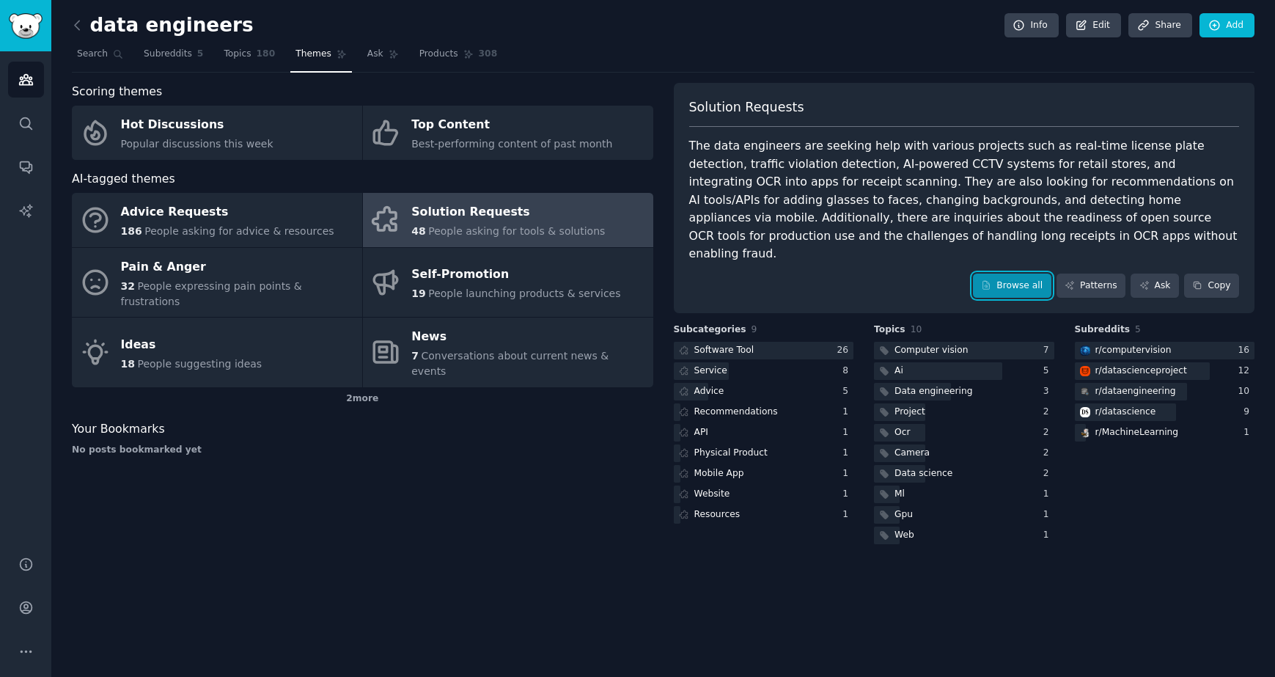
click at [1000, 273] on link "Browse all" at bounding box center [1012, 285] width 78 height 25
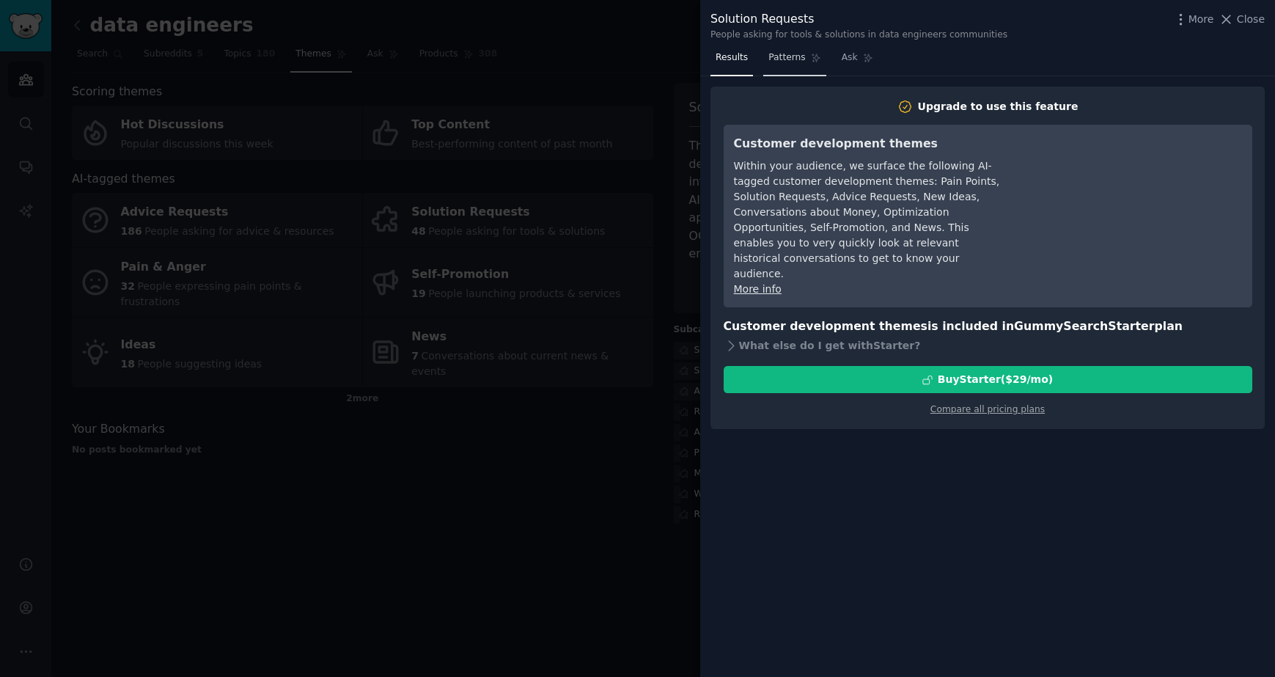
click at [778, 65] on link "Patterns" at bounding box center [794, 61] width 62 height 30
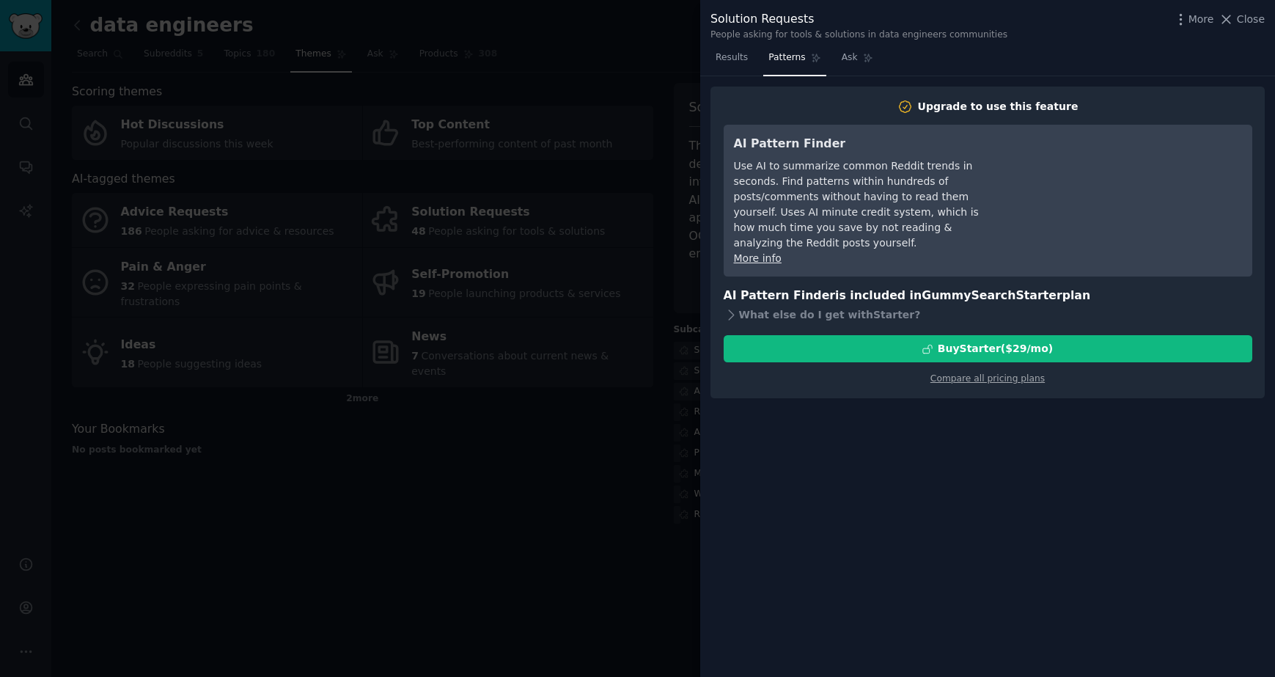
click at [1237, 26] on div "More Close" at bounding box center [1219, 19] width 92 height 18
click at [1239, 22] on span "Close" at bounding box center [1251, 19] width 28 height 15
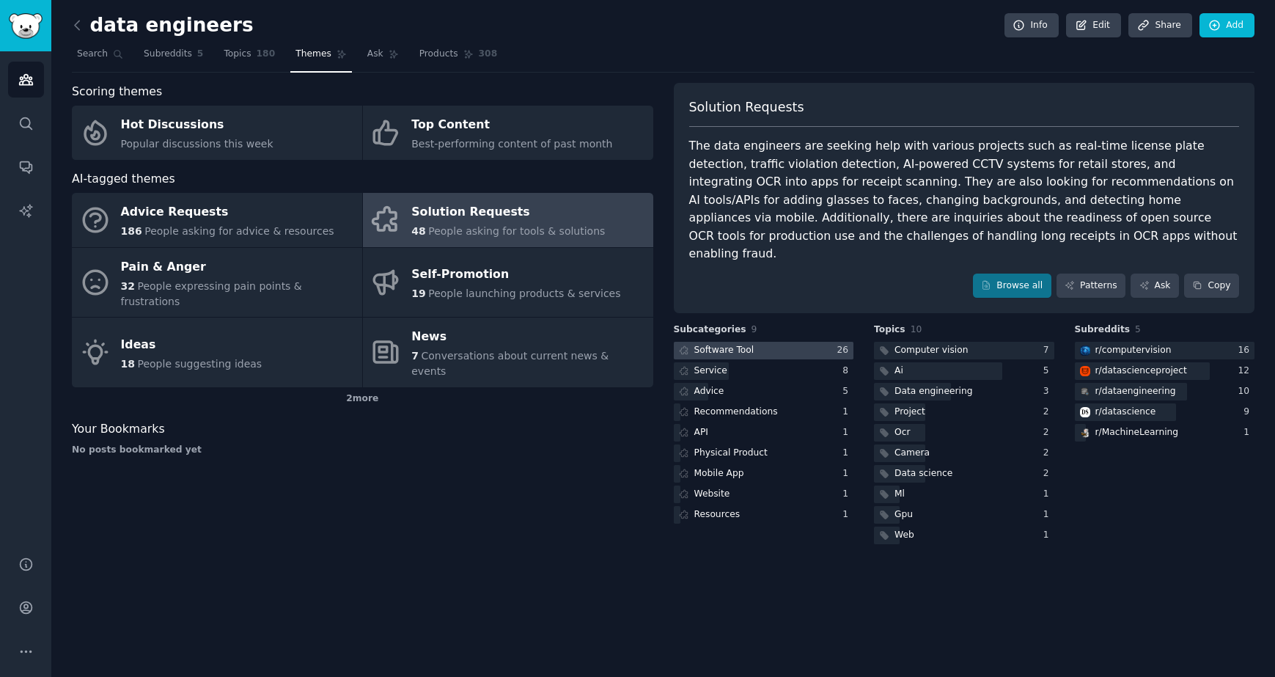
click at [761, 342] on div at bounding box center [764, 351] width 180 height 18
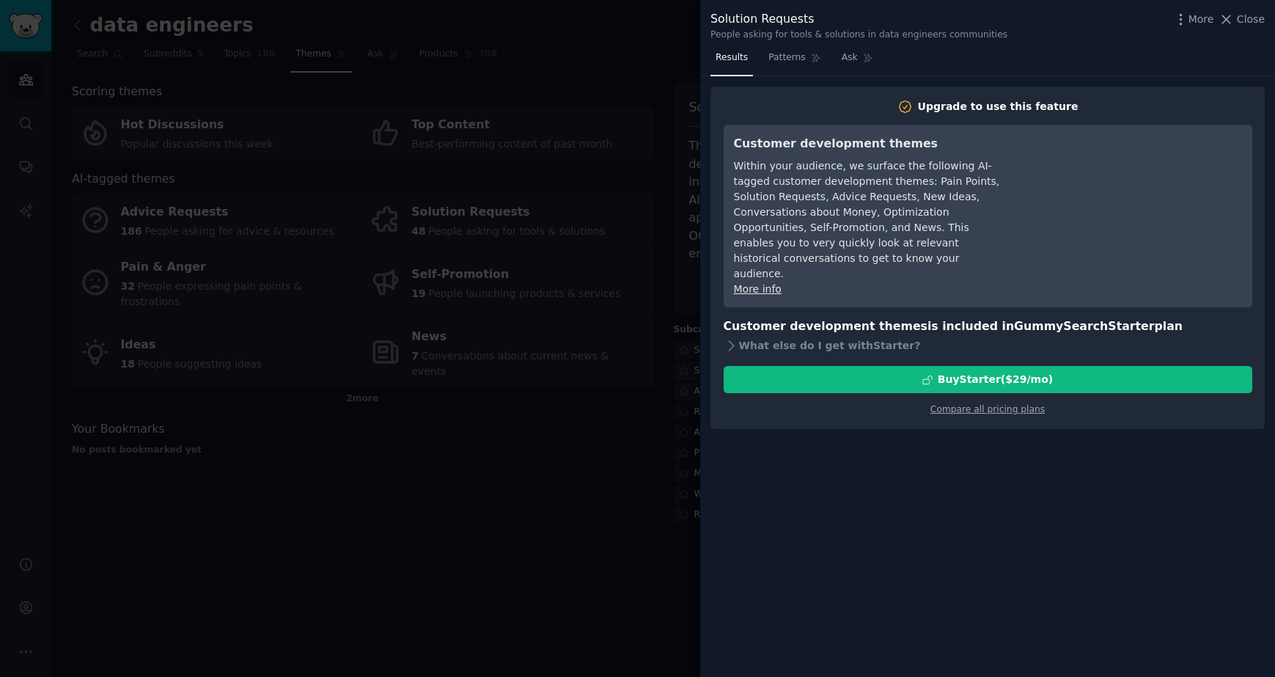
click at [500, 412] on div at bounding box center [637, 338] width 1275 height 677
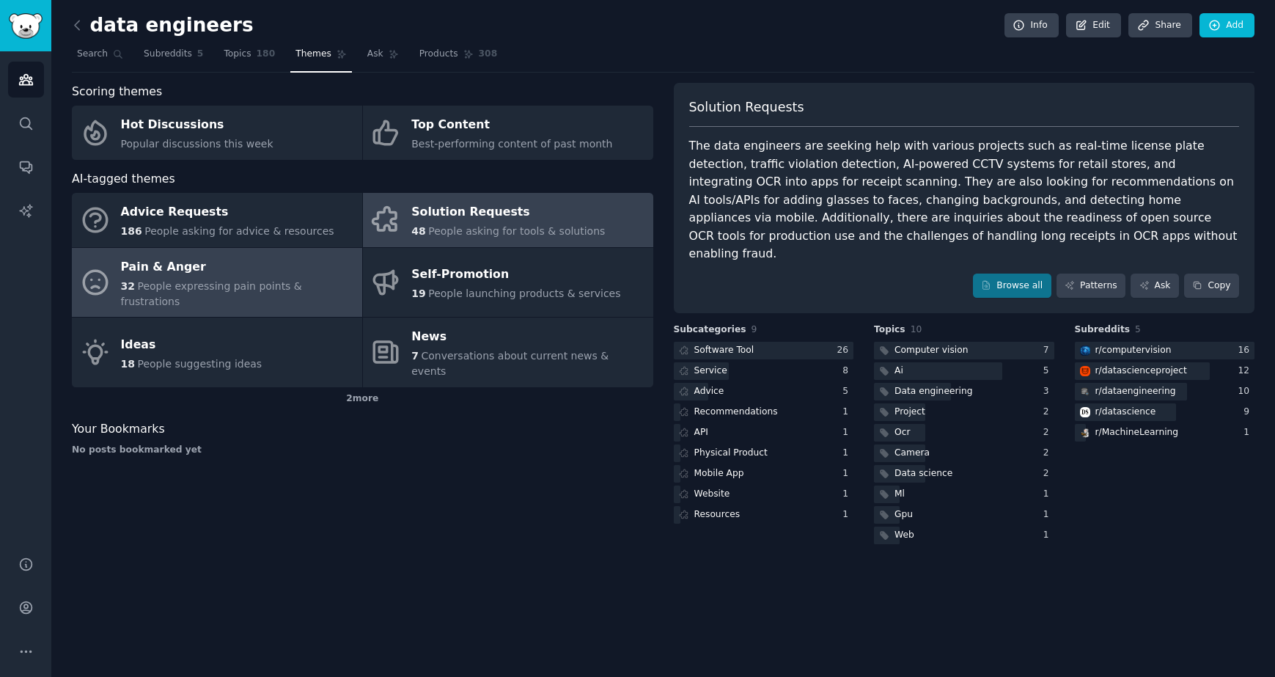
click at [209, 283] on span "People expressing pain points & frustrations" at bounding box center [211, 293] width 181 height 27
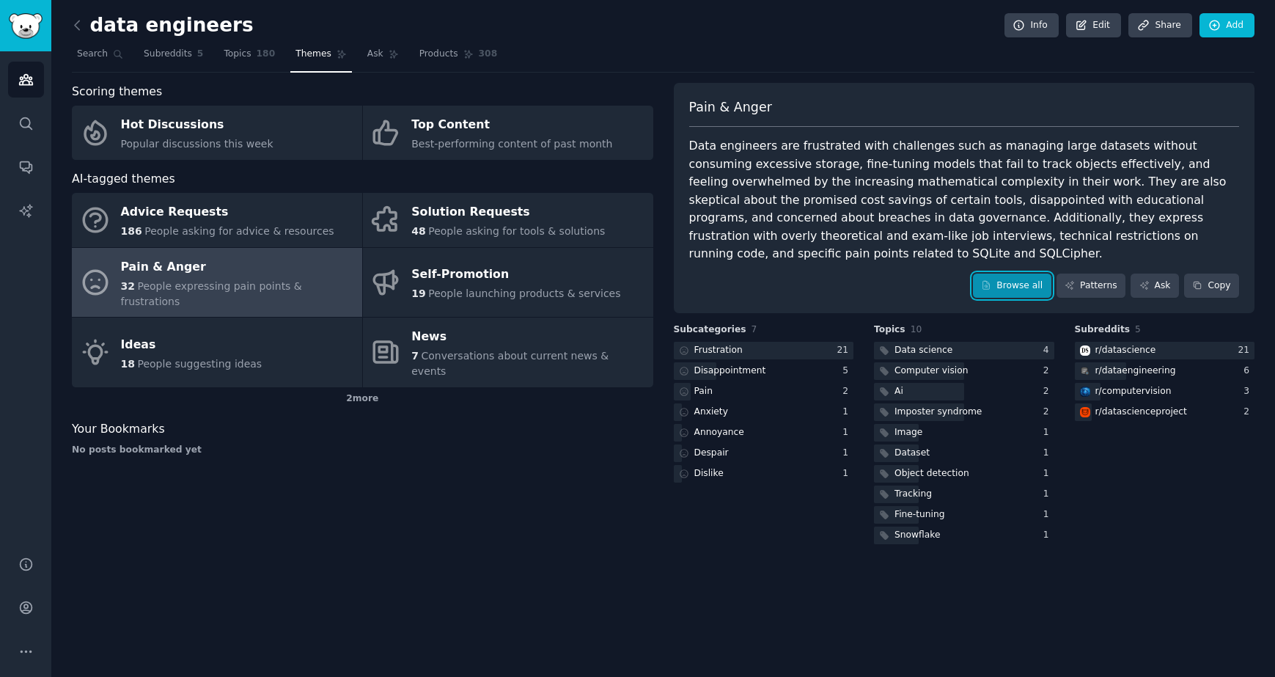
click at [1007, 273] on link "Browse all" at bounding box center [1012, 285] width 78 height 25
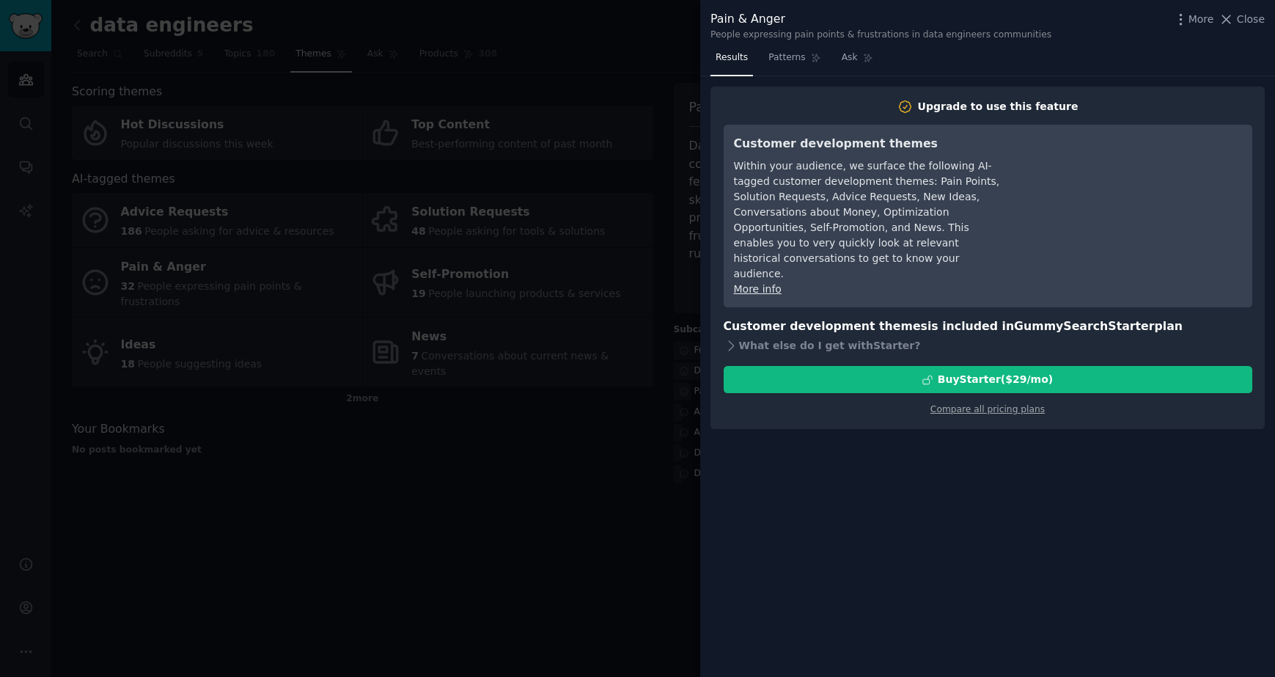
click at [616, 62] on div at bounding box center [637, 338] width 1275 height 677
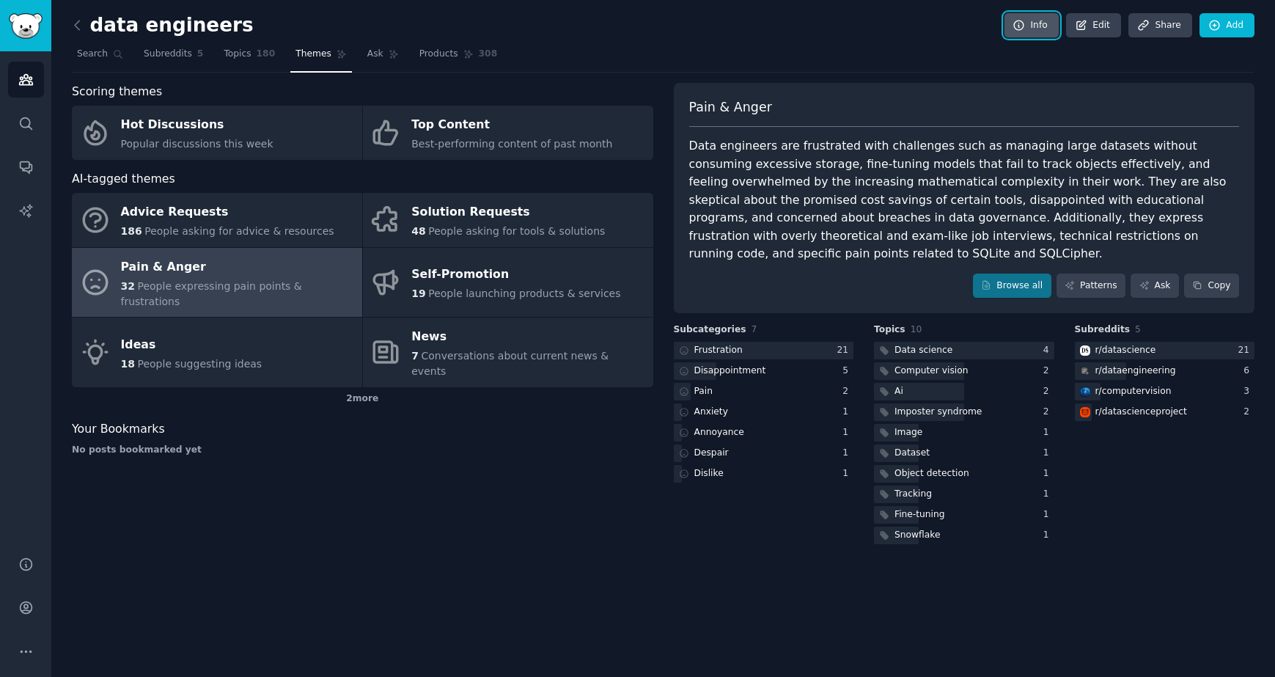
click at [1038, 26] on link "Info" at bounding box center [1031, 25] width 54 height 25
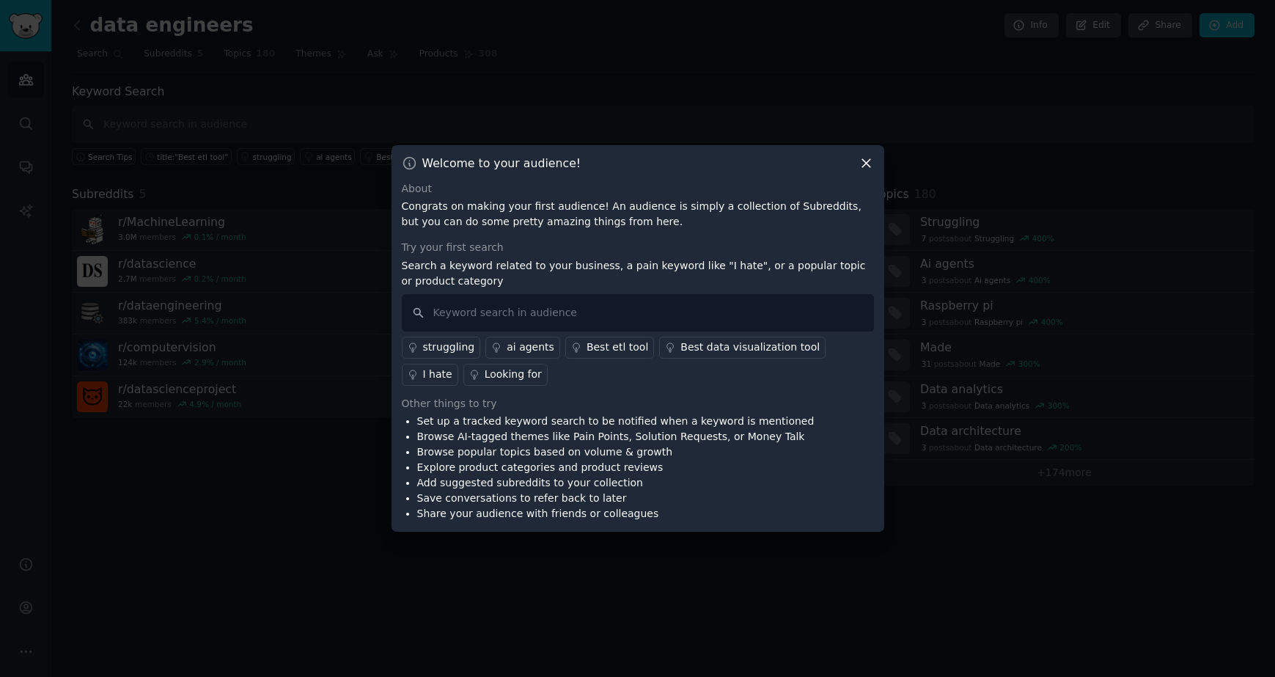
click at [869, 163] on icon at bounding box center [865, 162] width 15 height 15
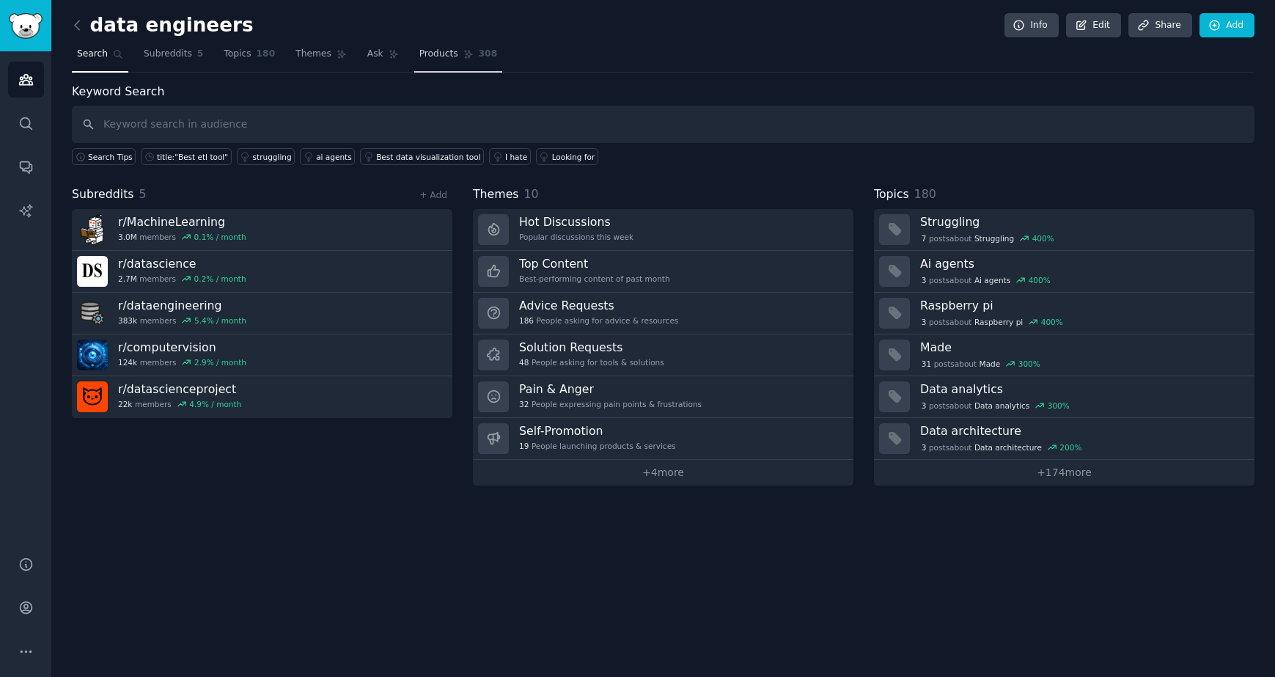
click at [433, 54] on span "Products" at bounding box center [438, 54] width 39 height 13
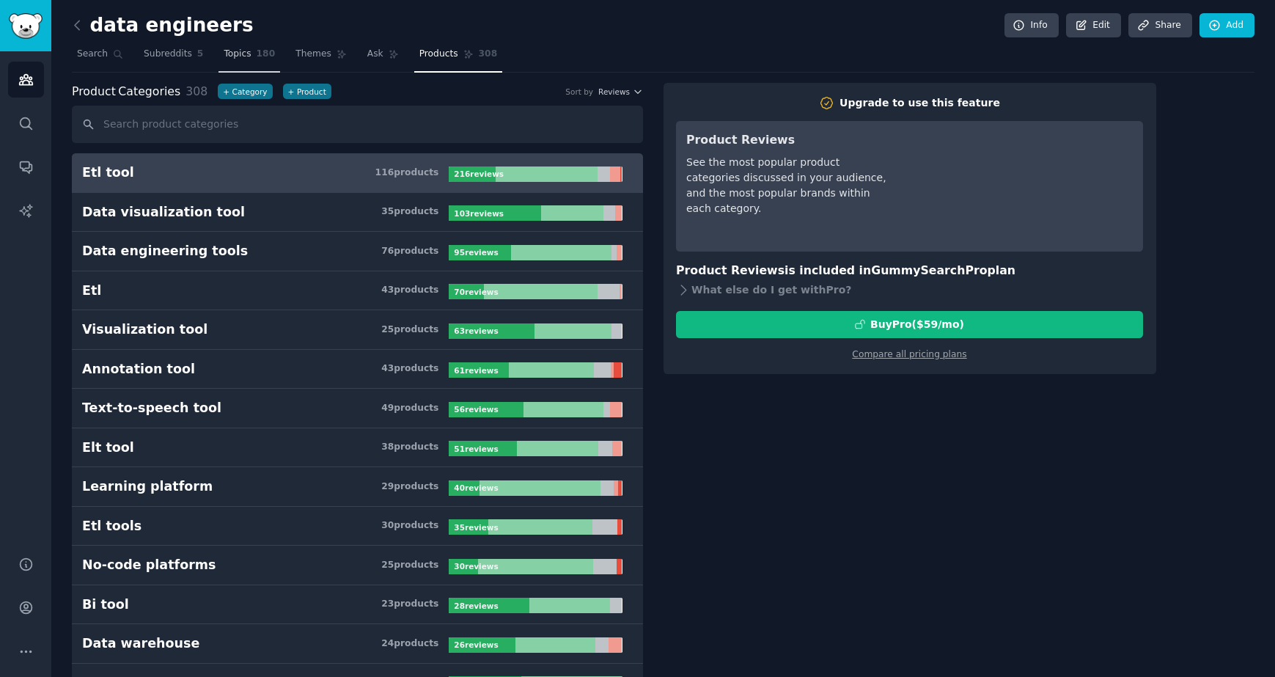
click at [232, 55] on span "Topics" at bounding box center [237, 54] width 27 height 13
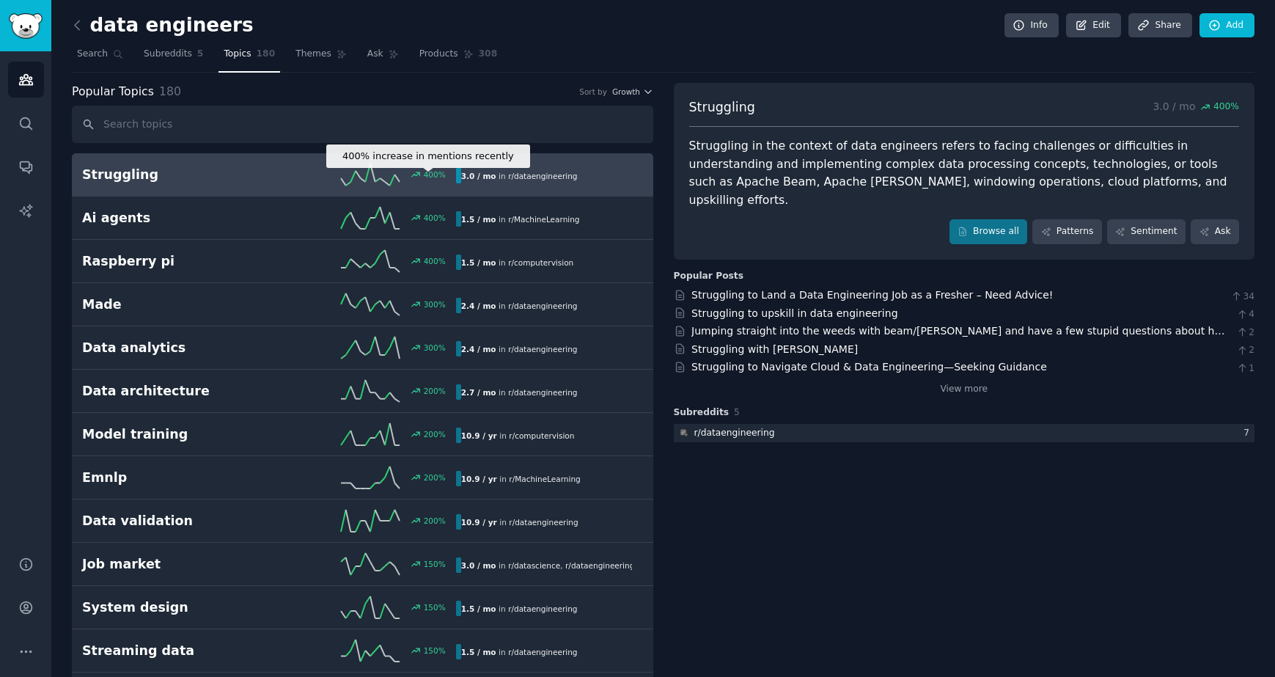
click at [405, 177] on div "400 %" at bounding box center [425, 174] width 41 height 10
click at [1006, 219] on link "Browse all" at bounding box center [988, 231] width 78 height 25
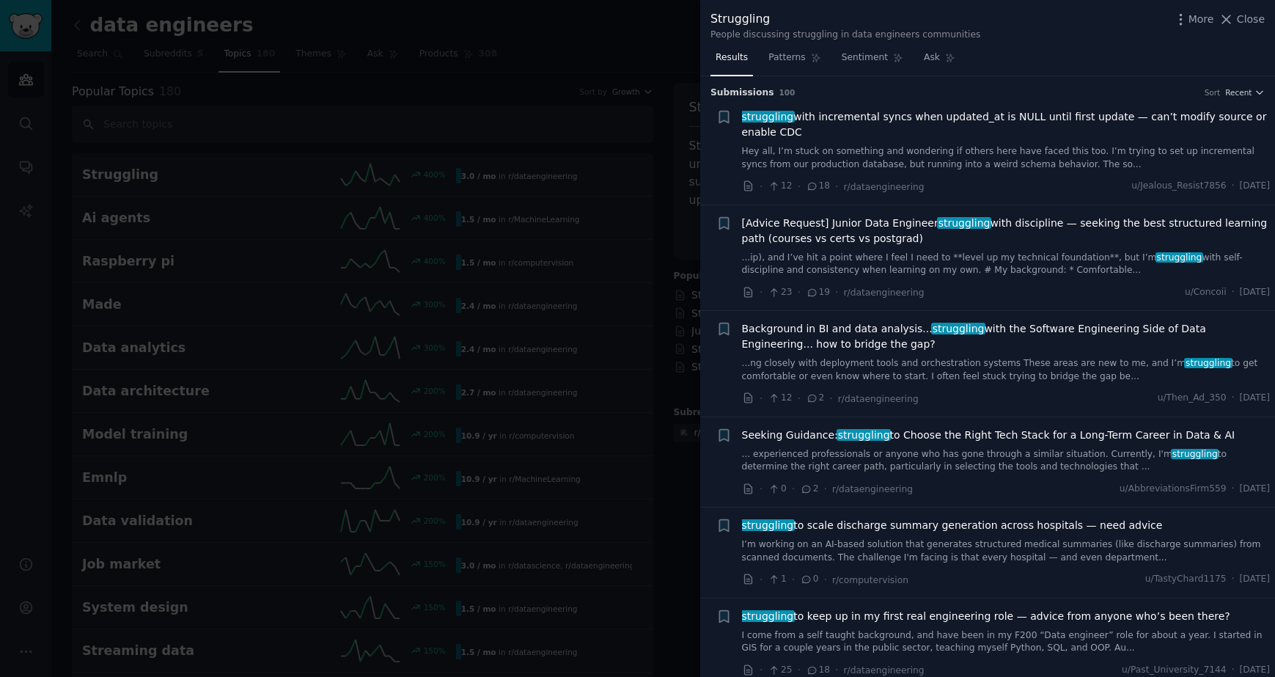
click at [910, 117] on span "struggling with incremental syncs when updated_at is NULL until first update — …" at bounding box center [1006, 124] width 528 height 31
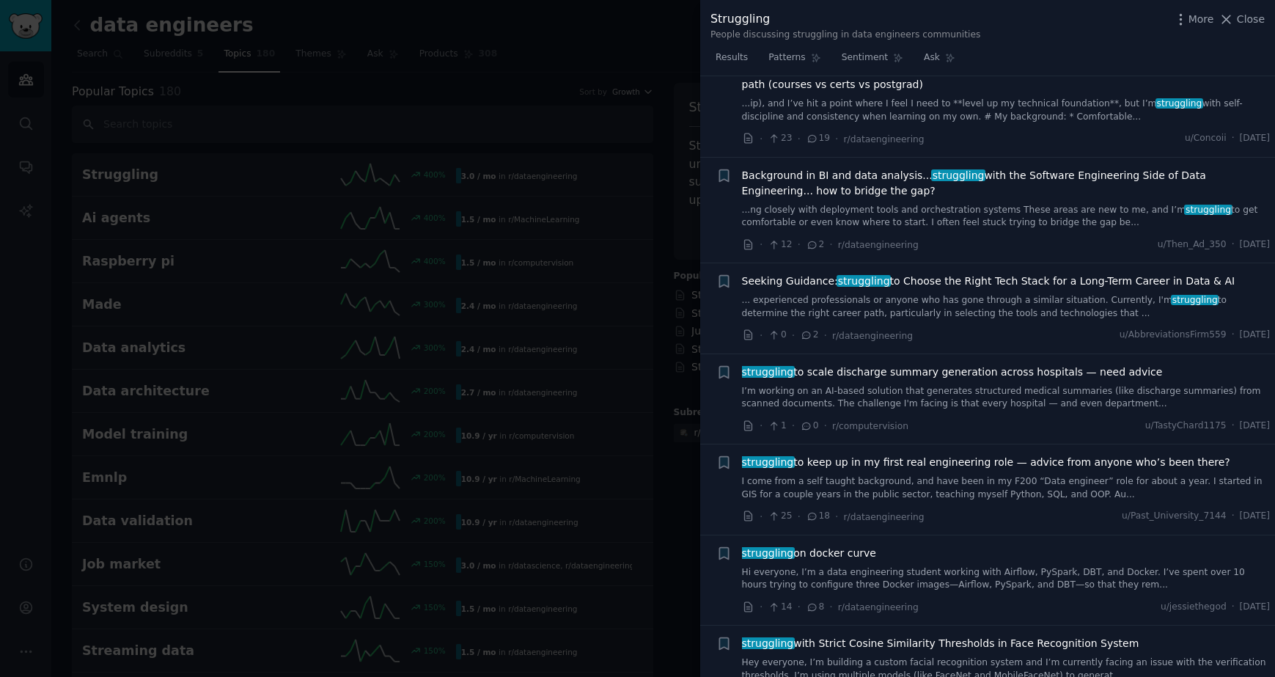
scroll to position [578, 0]
click at [846, 377] on span "struggling to scale discharge summary generation across hospitals — need advice" at bounding box center [952, 371] width 421 height 15
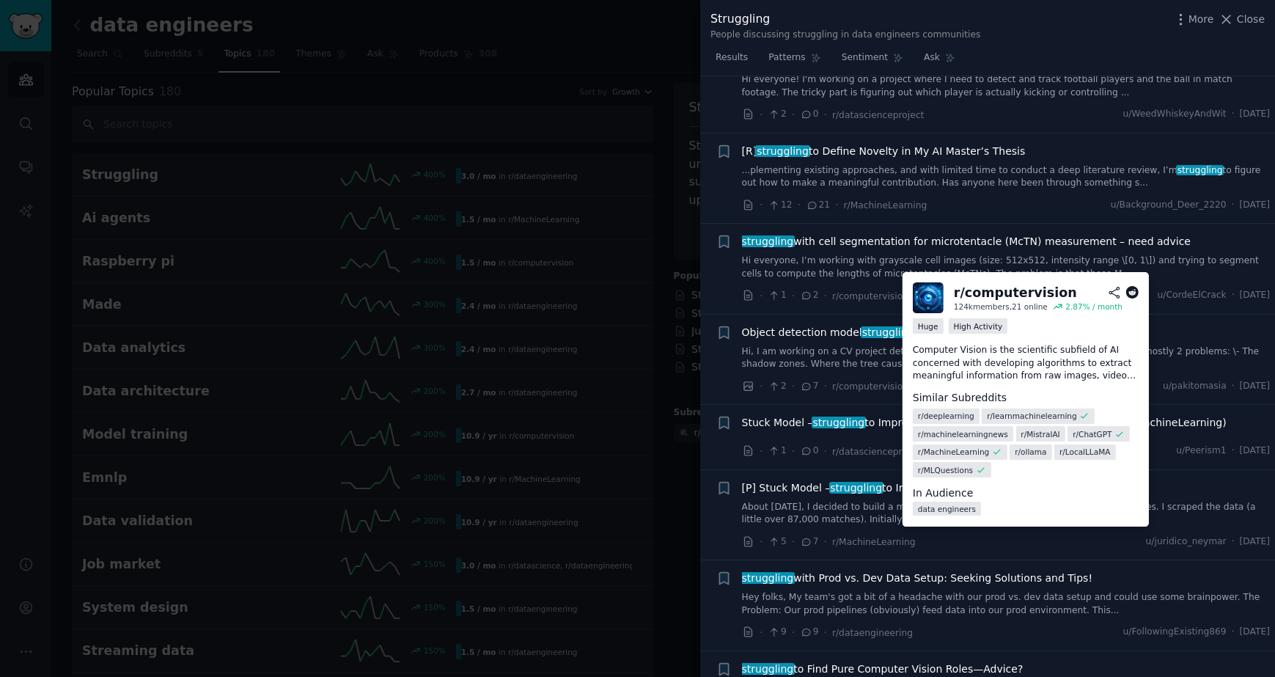
scroll to position [1337, 0]
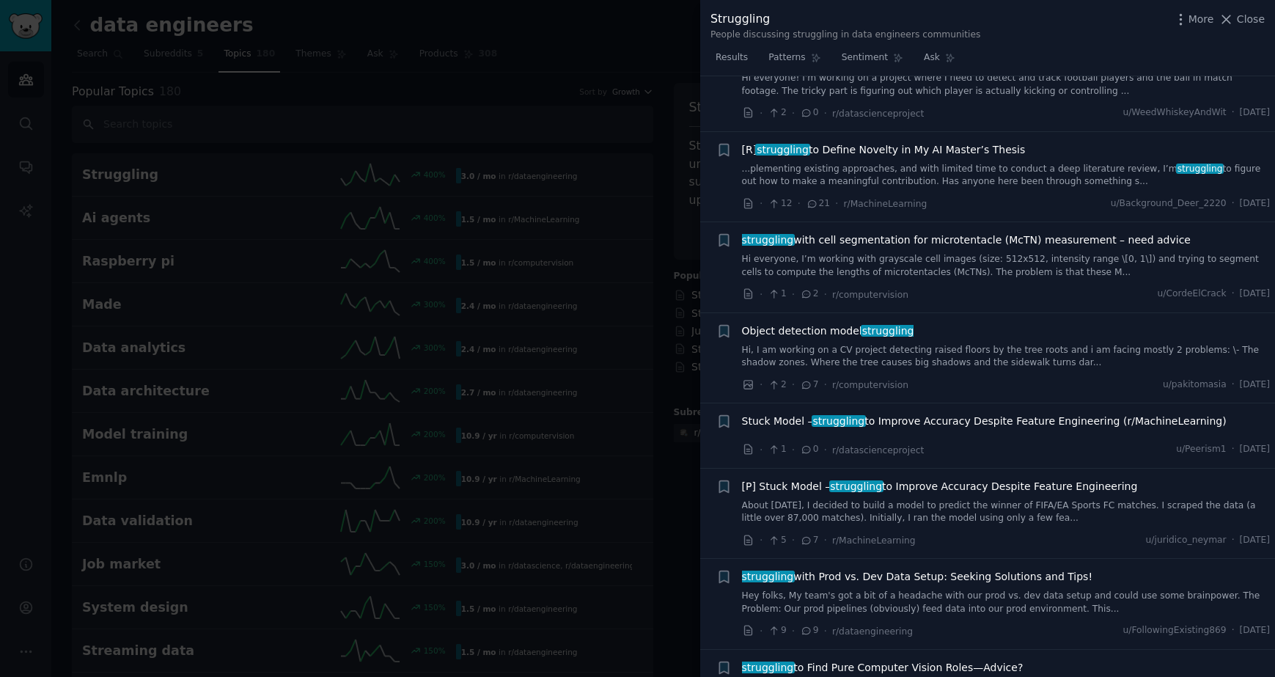
click at [488, 305] on div at bounding box center [637, 338] width 1275 height 677
